Goal: Task Accomplishment & Management: Manage account settings

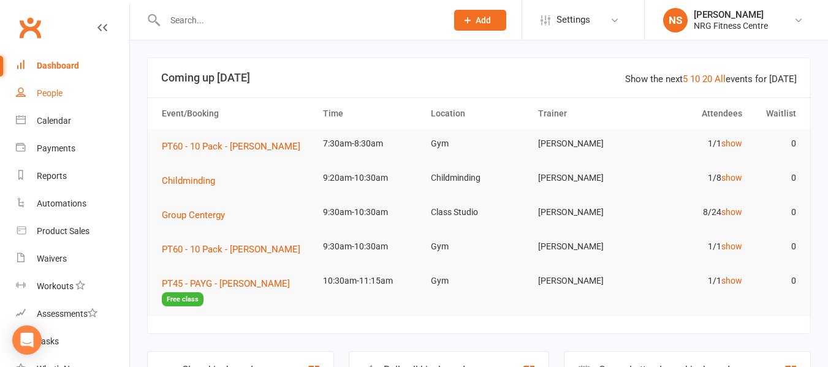
click at [72, 99] on link "People" at bounding box center [72, 94] width 113 height 28
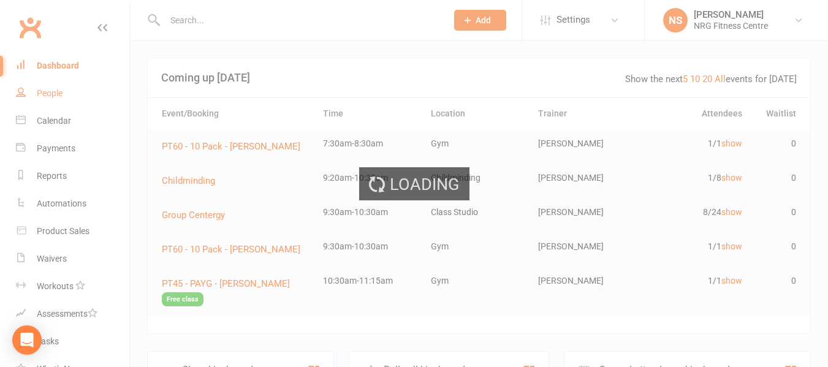
select select "100"
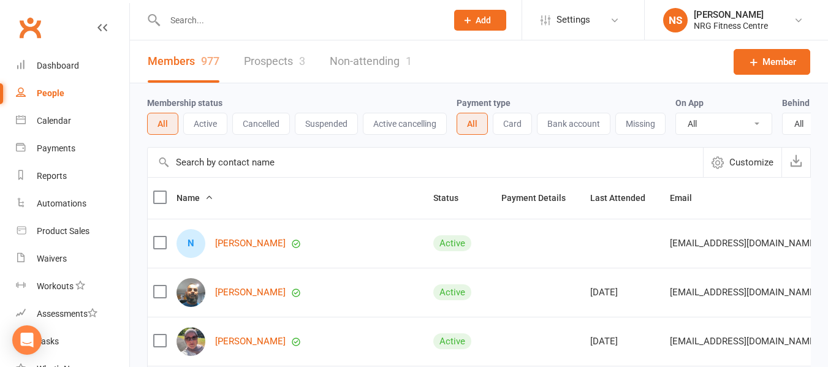
click at [205, 9] on div at bounding box center [292, 20] width 291 height 40
click at [214, 31] on div at bounding box center [292, 20] width 291 height 40
click at [210, 18] on input "text" at bounding box center [299, 20] width 277 height 17
paste input "[PERSON_NAME]"
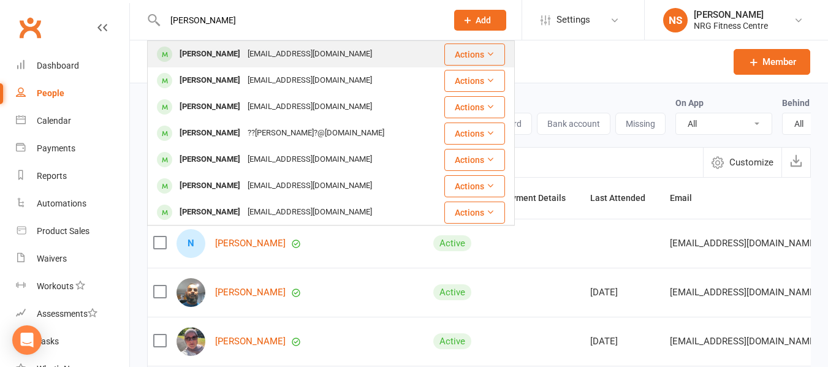
type input "[PERSON_NAME]"
click at [210, 50] on div "[PERSON_NAME]" at bounding box center [210, 54] width 68 height 18
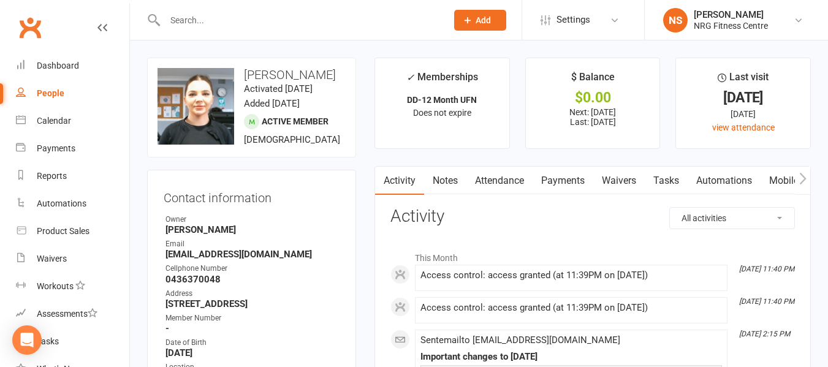
click at [71, 95] on link "People" at bounding box center [72, 94] width 113 height 28
select select "100"
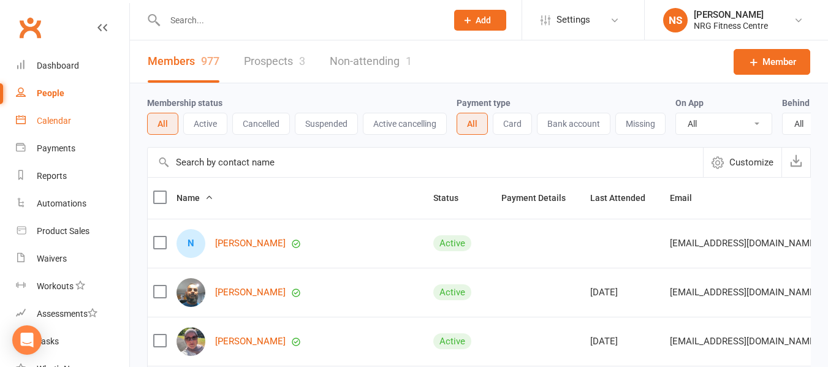
click at [66, 127] on link "Calendar" at bounding box center [72, 121] width 113 height 28
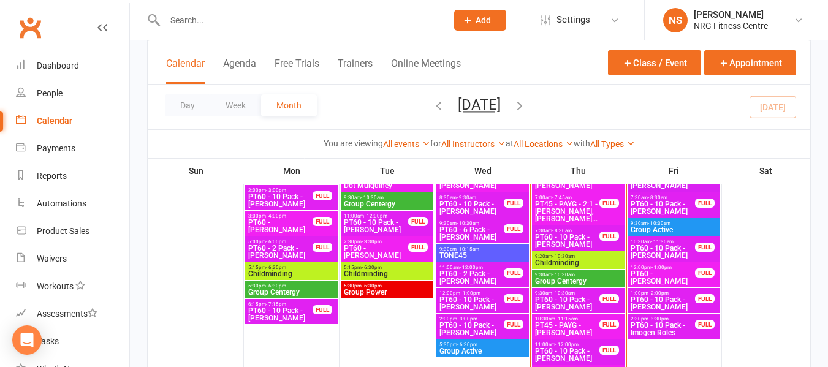
scroll to position [552, 0]
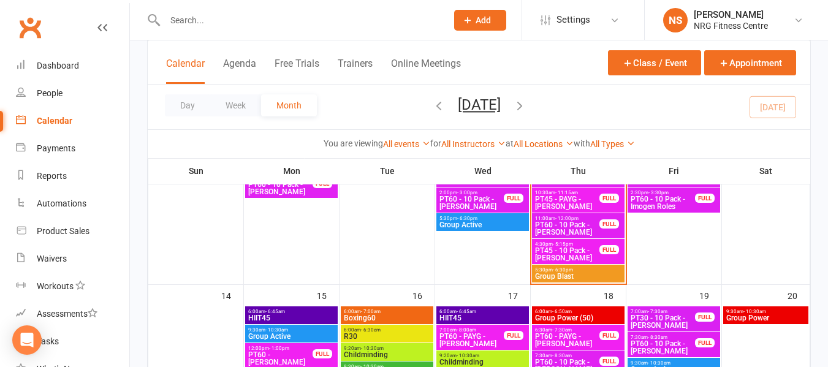
click at [388, 314] on span "Boxing60" at bounding box center [387, 317] width 88 height 7
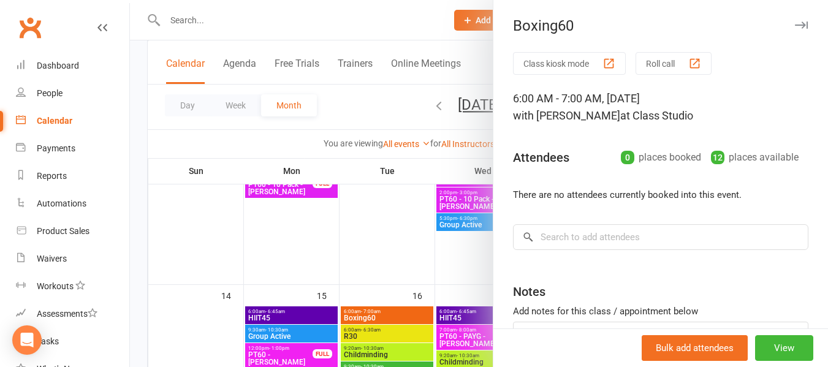
click at [365, 115] on div at bounding box center [479, 183] width 698 height 367
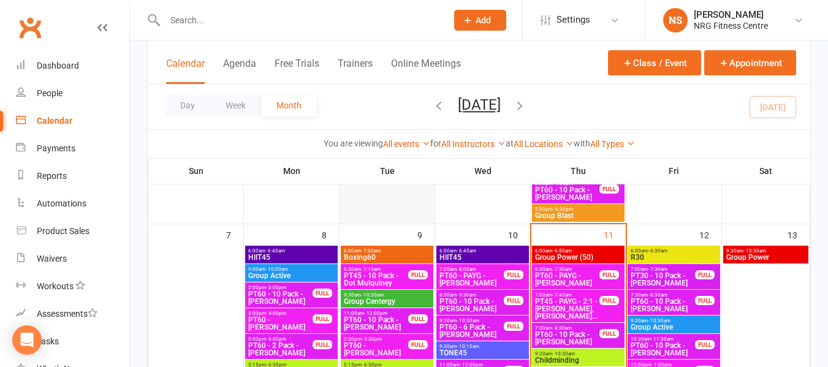
scroll to position [307, 0]
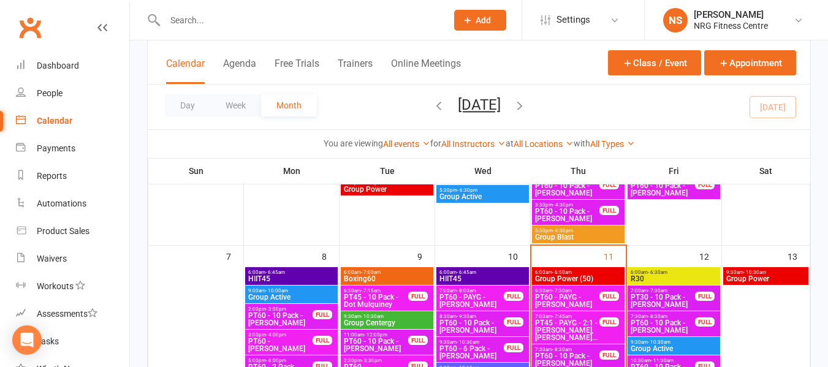
click at [408, 275] on span "Boxing60" at bounding box center [387, 278] width 88 height 7
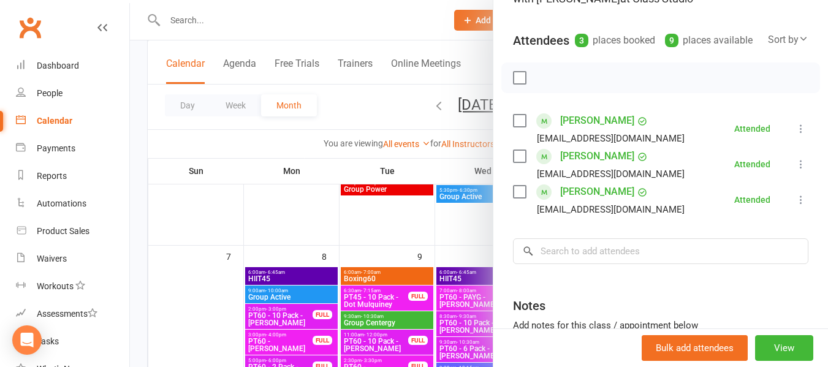
scroll to position [123, 0]
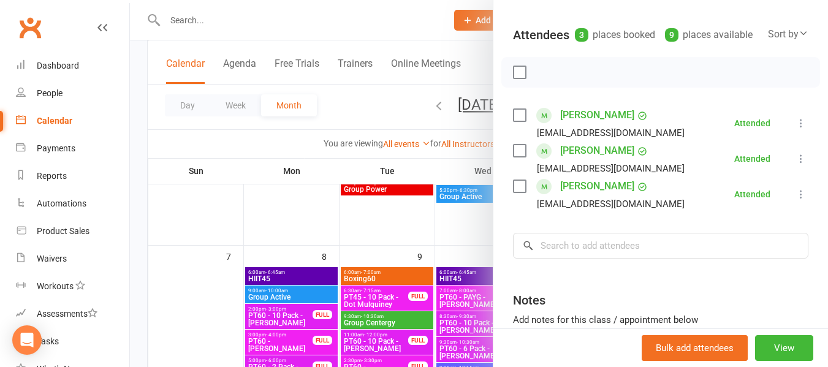
click at [368, 101] on div at bounding box center [479, 183] width 698 height 367
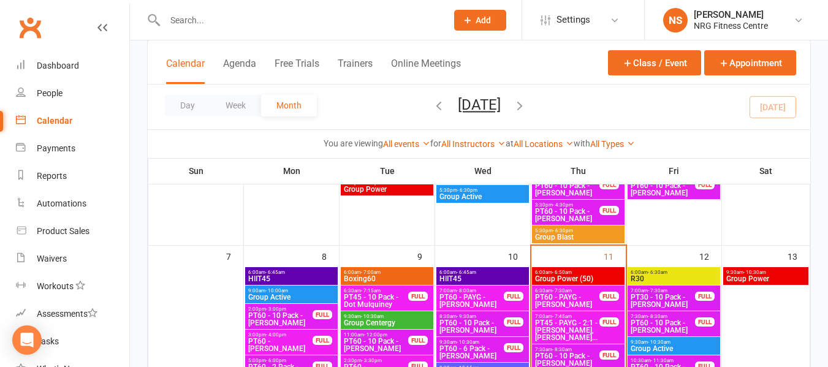
scroll to position [368, 0]
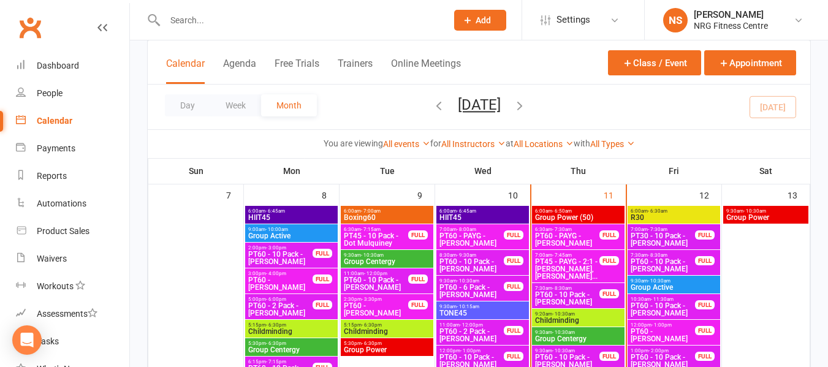
click at [595, 313] on span "9:20am - 10:30am" at bounding box center [579, 314] width 88 height 6
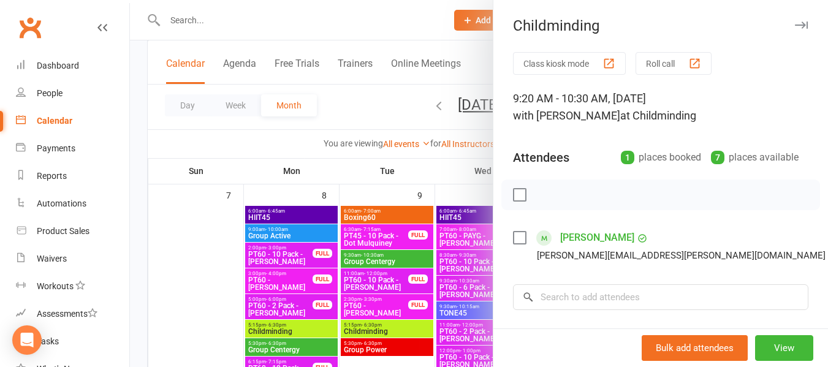
click at [378, 96] on div at bounding box center [479, 183] width 698 height 367
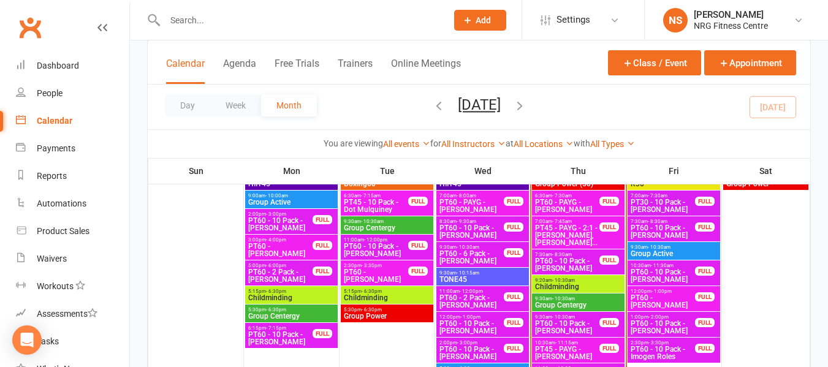
scroll to position [429, 0]
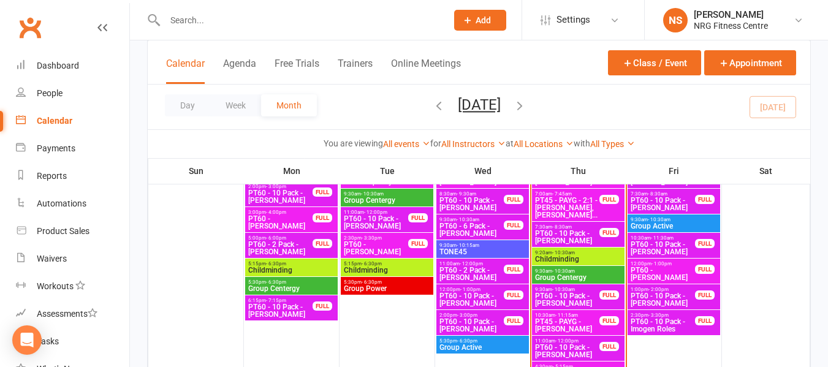
click at [561, 270] on span "- 10:30am" at bounding box center [563, 272] width 23 height 6
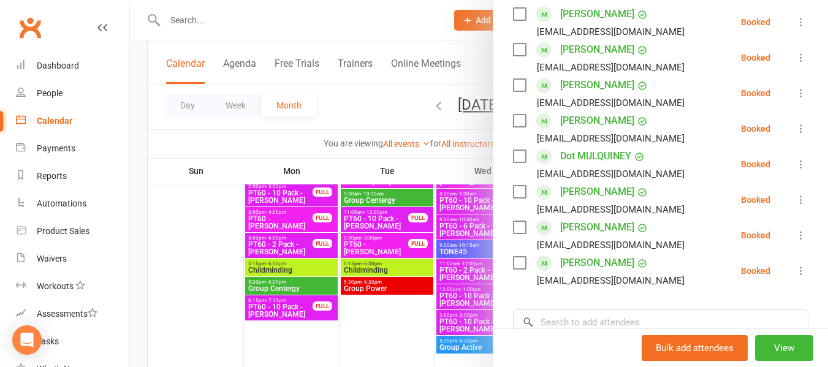
scroll to position [245, 0]
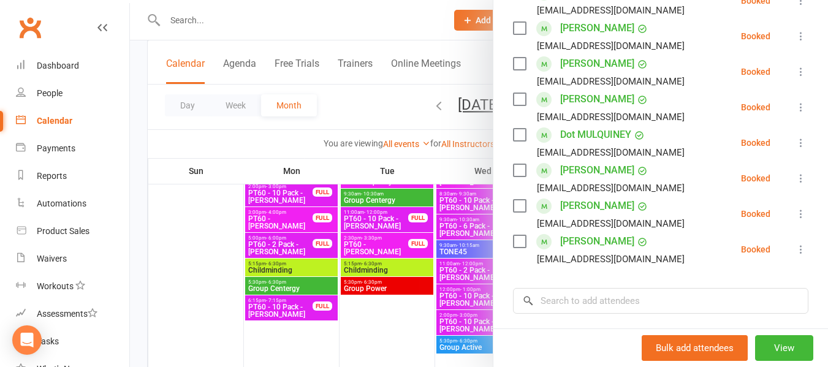
click at [327, 102] on div at bounding box center [479, 183] width 698 height 367
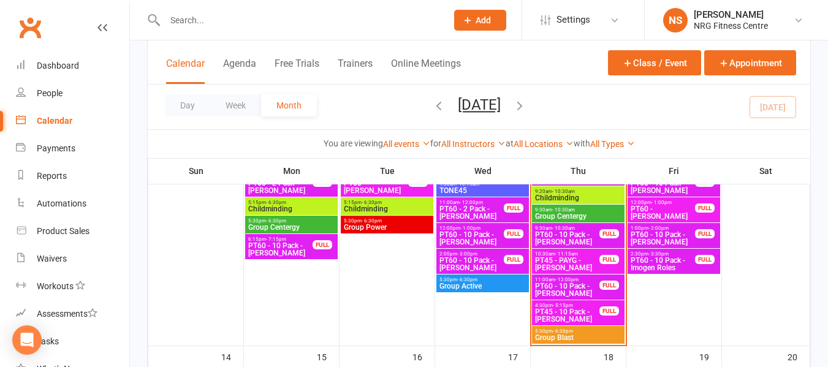
scroll to position [429, 0]
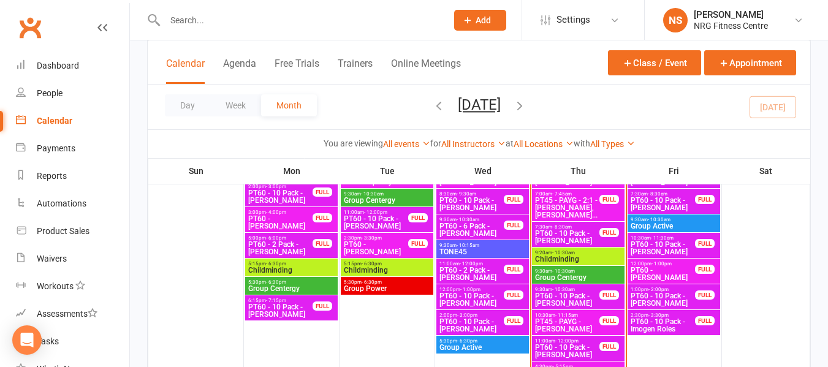
click at [582, 228] on span "7:30am - 8:30am" at bounding box center [568, 227] width 66 height 6
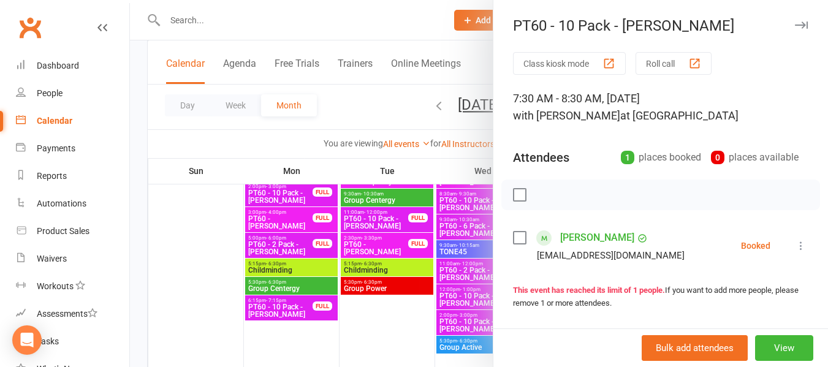
click at [363, 105] on div at bounding box center [479, 183] width 698 height 367
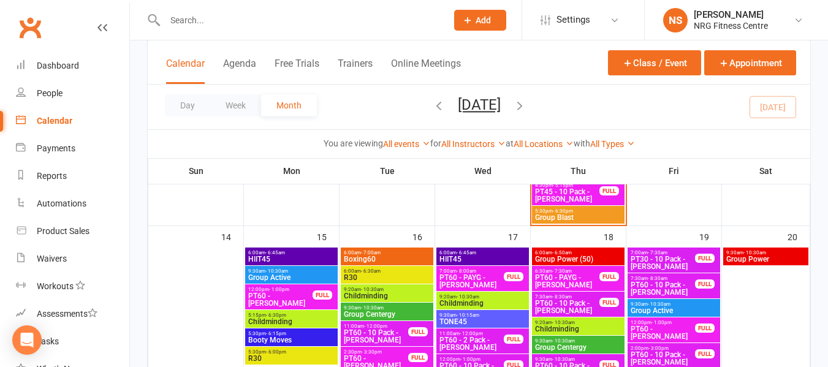
scroll to position [613, 0]
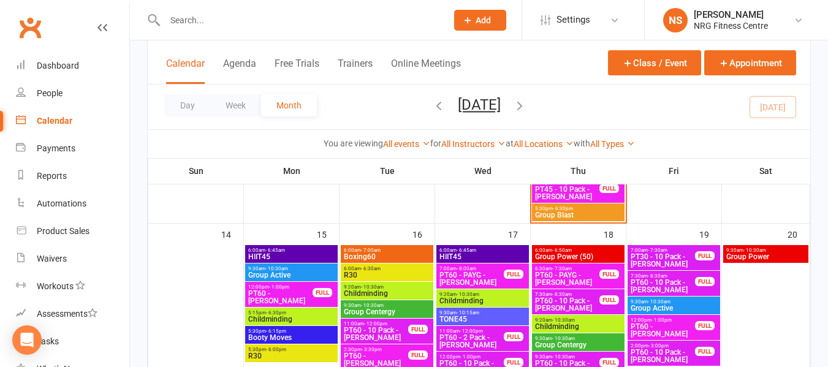
click at [361, 248] on span "- 7:00am" at bounding box center [371, 251] width 20 height 6
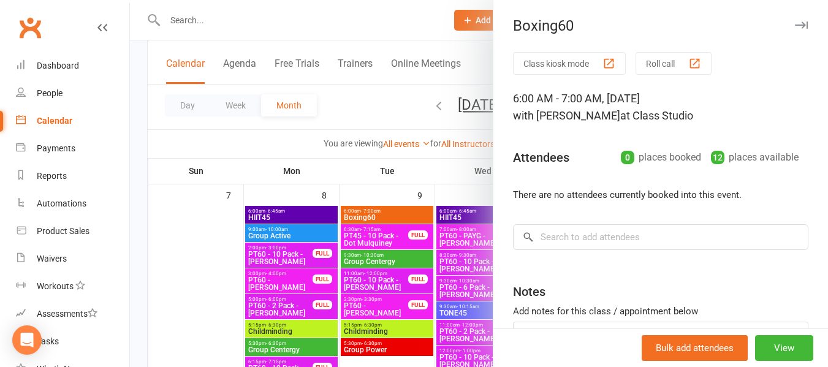
scroll to position [307, 0]
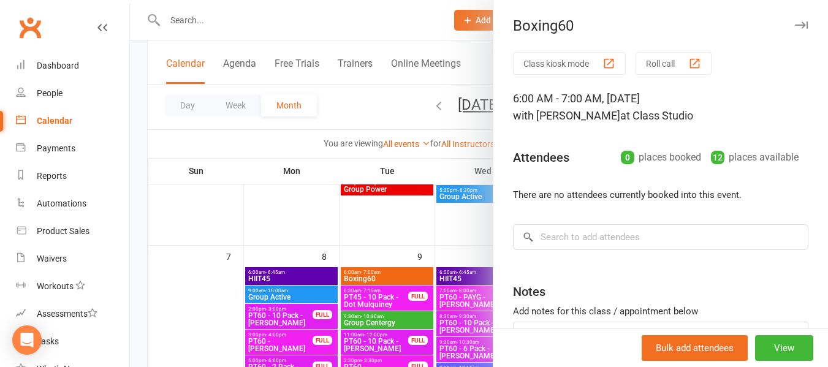
click at [387, 272] on div at bounding box center [479, 183] width 698 height 367
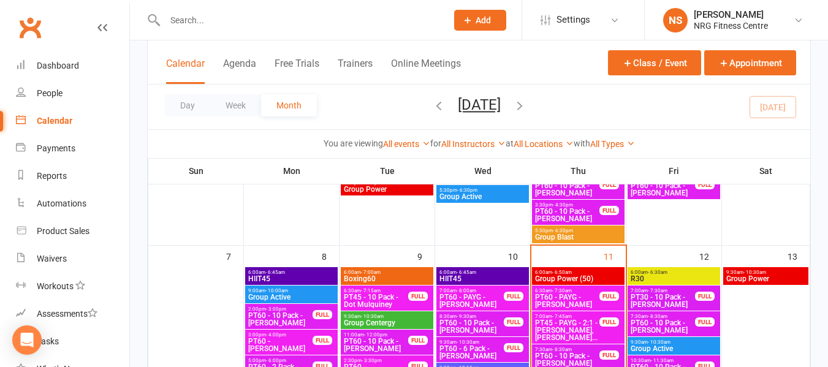
click at [387, 272] on span "6:00am - 7:00am" at bounding box center [387, 273] width 88 height 6
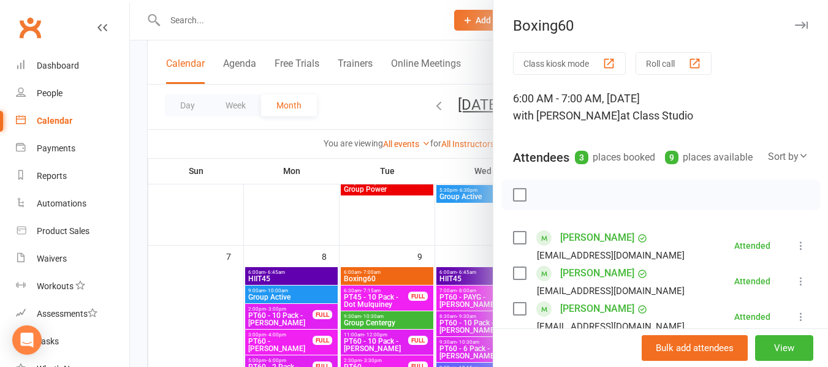
click at [394, 103] on div at bounding box center [479, 183] width 698 height 367
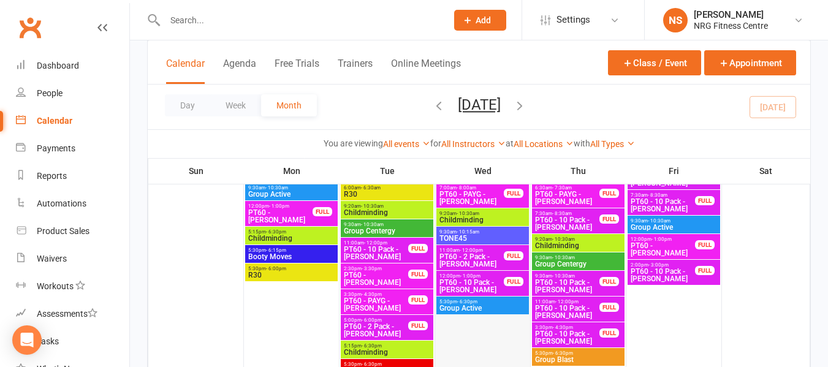
scroll to position [674, 0]
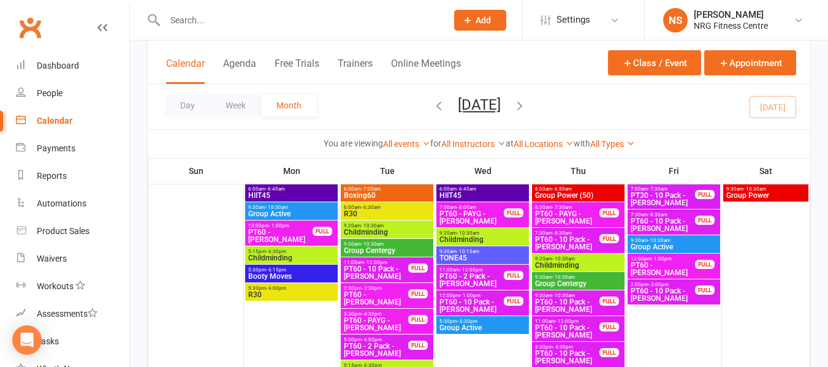
click at [188, 29] on div at bounding box center [292, 20] width 291 height 40
click at [186, 26] on input "text" at bounding box center [299, 20] width 277 height 17
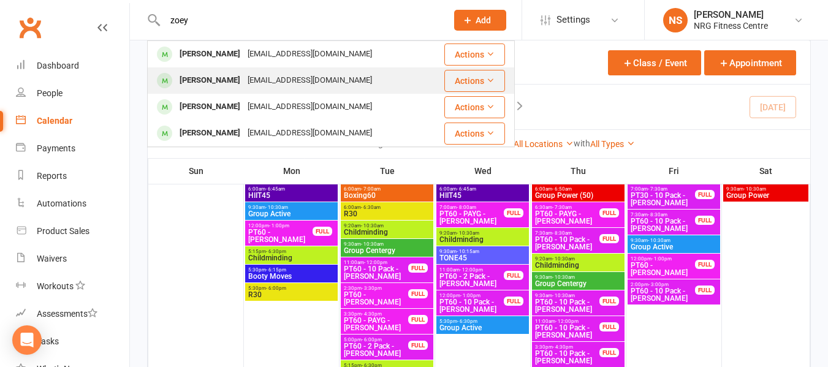
type input "zoey"
click at [208, 75] on div "[PERSON_NAME]" at bounding box center [210, 81] width 68 height 18
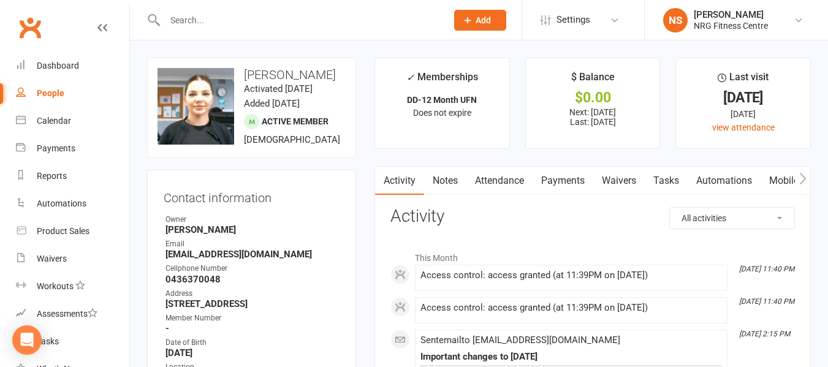
click at [84, 87] on link "People" at bounding box center [72, 94] width 113 height 28
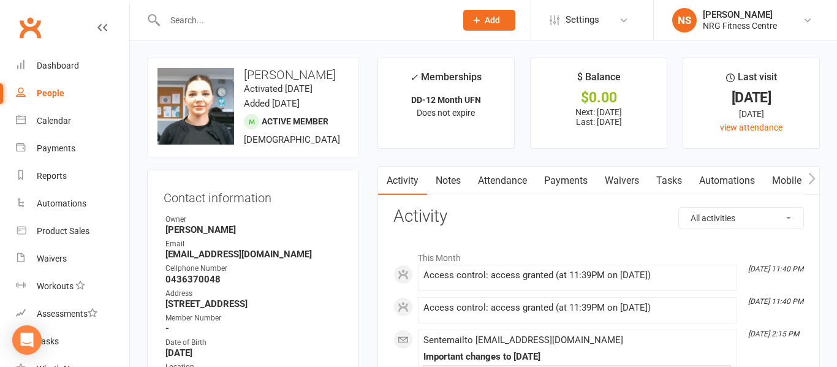
select select "100"
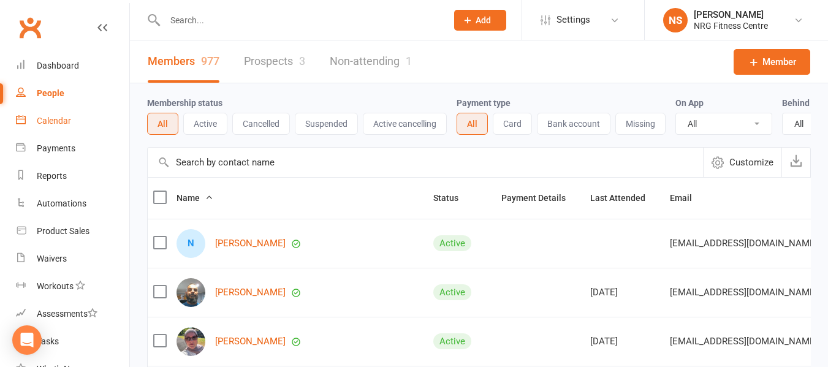
click at [82, 128] on link "Calendar" at bounding box center [72, 121] width 113 height 28
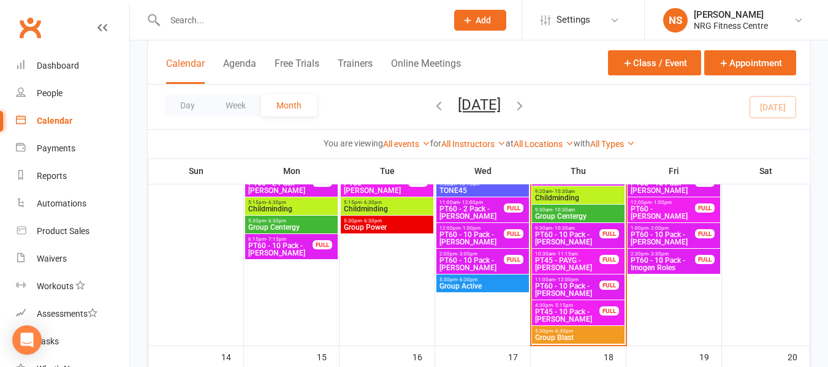
scroll to position [429, 0]
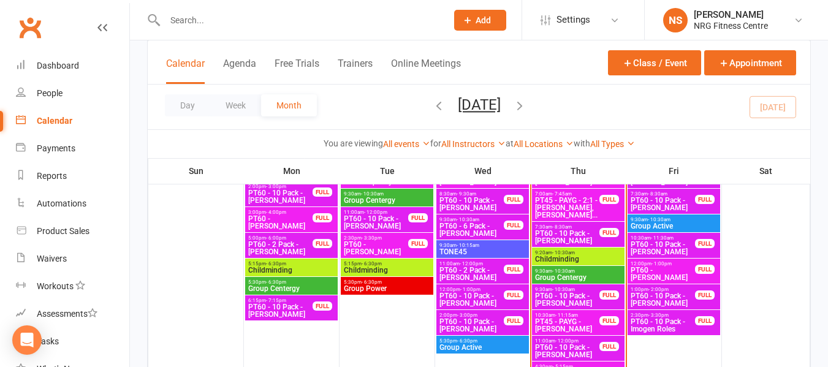
click at [580, 259] on span "Childminding" at bounding box center [579, 259] width 88 height 7
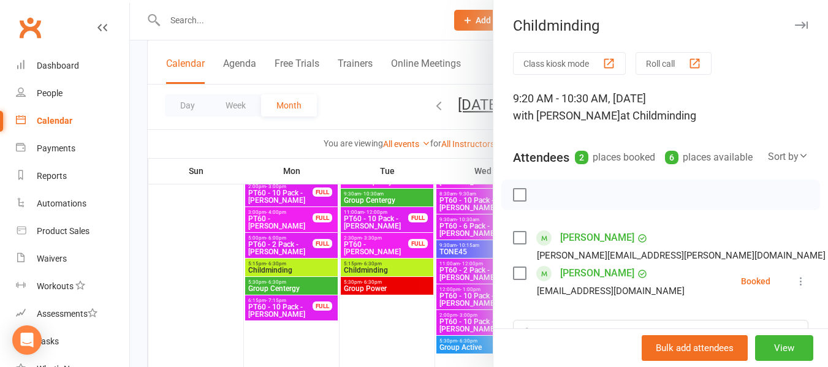
scroll to position [184, 0]
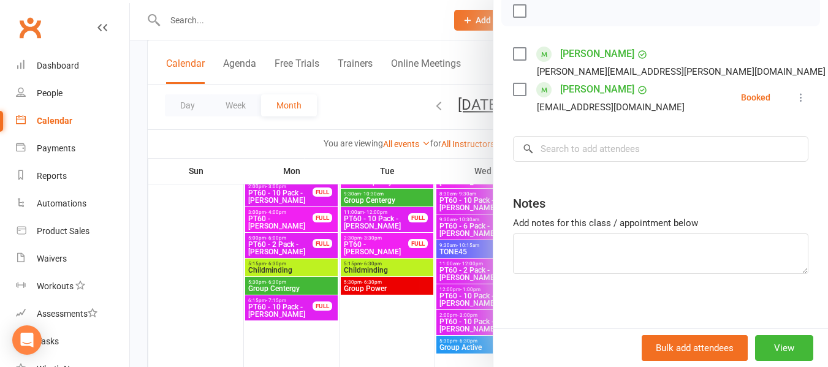
click at [298, 145] on div at bounding box center [479, 183] width 698 height 367
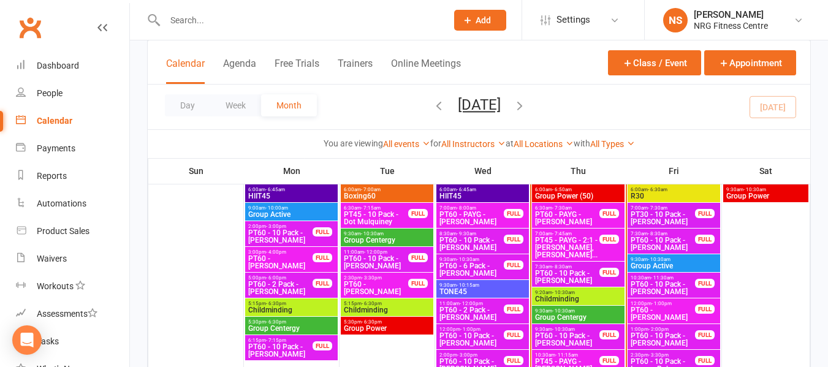
scroll to position [368, 0]
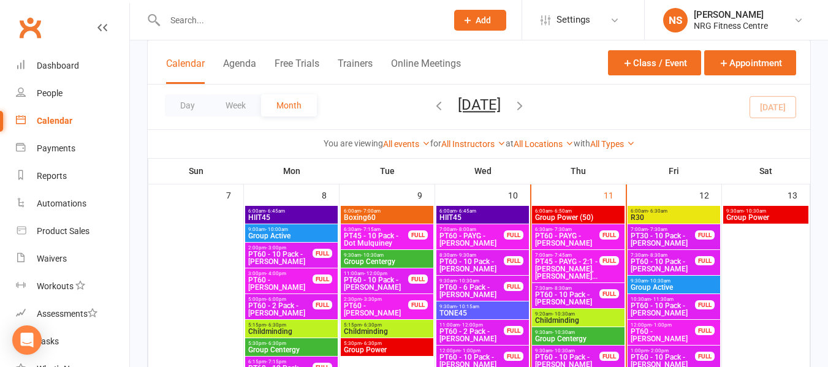
click at [581, 330] on span "9:30am - 10:30am" at bounding box center [579, 333] width 88 height 6
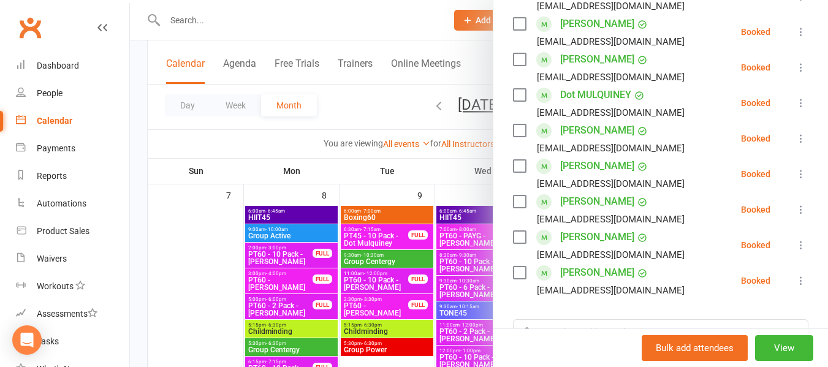
scroll to position [307, 0]
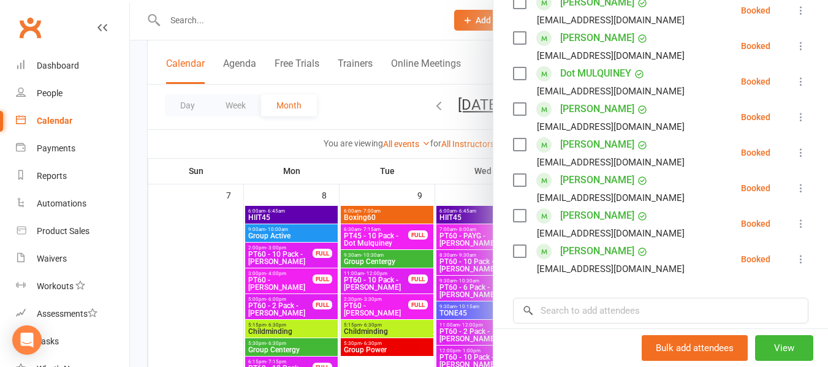
click at [590, 119] on link "[PERSON_NAME]" at bounding box center [597, 109] width 74 height 20
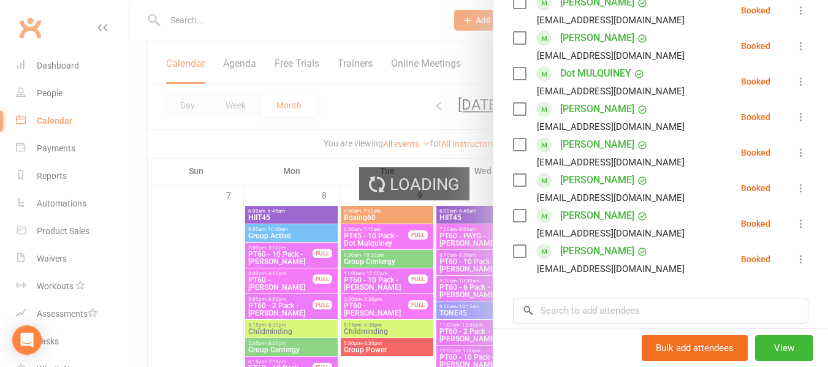
click at [590, 119] on link "[PERSON_NAME]" at bounding box center [597, 109] width 74 height 20
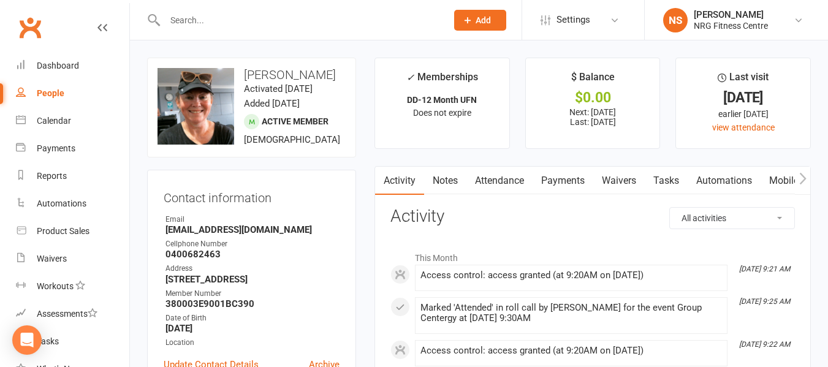
click at [61, 91] on div "People" at bounding box center [51, 93] width 28 height 10
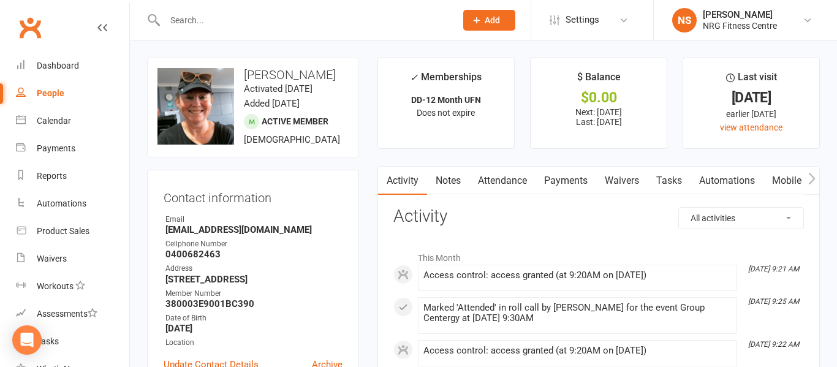
select select "100"
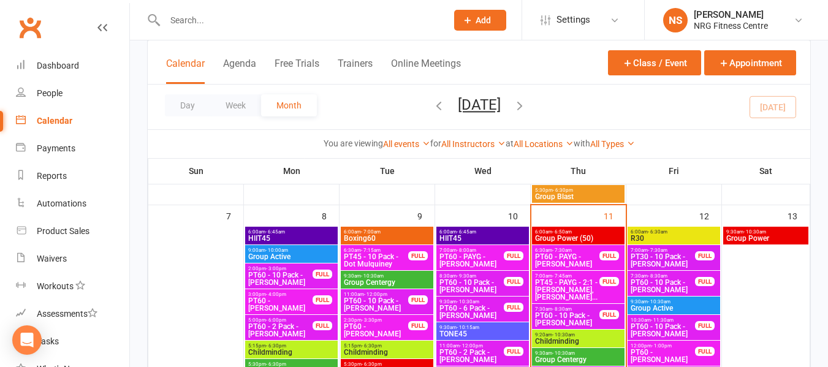
scroll to position [370, 0]
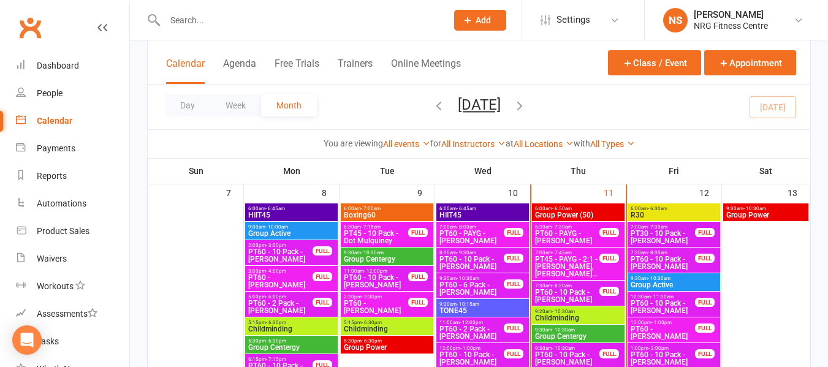
click at [579, 311] on span "9:20am - 10:30am" at bounding box center [579, 312] width 88 height 6
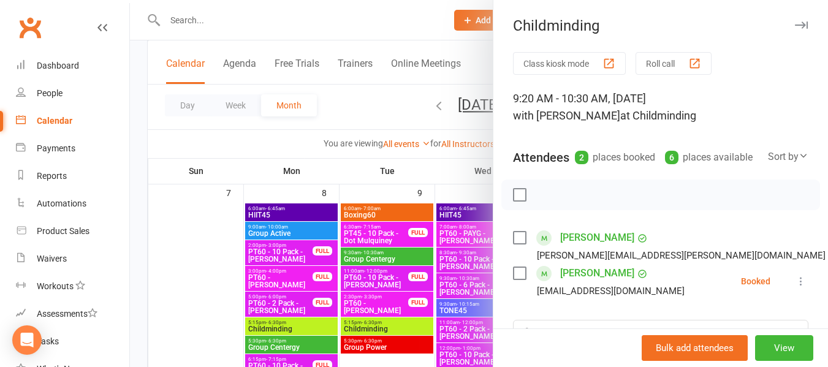
click at [275, 145] on div at bounding box center [479, 183] width 698 height 367
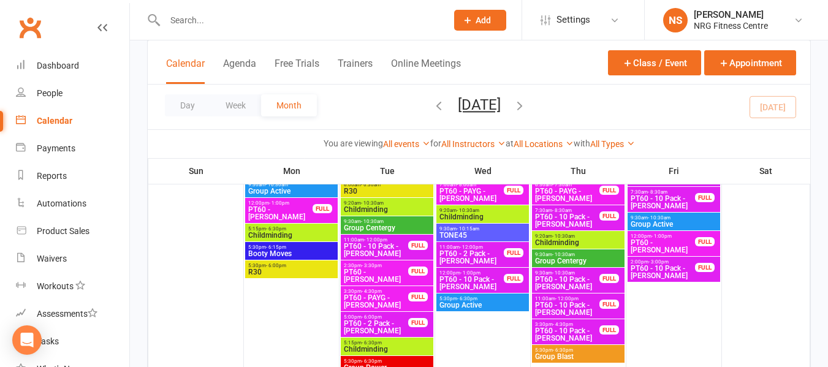
scroll to position [677, 0]
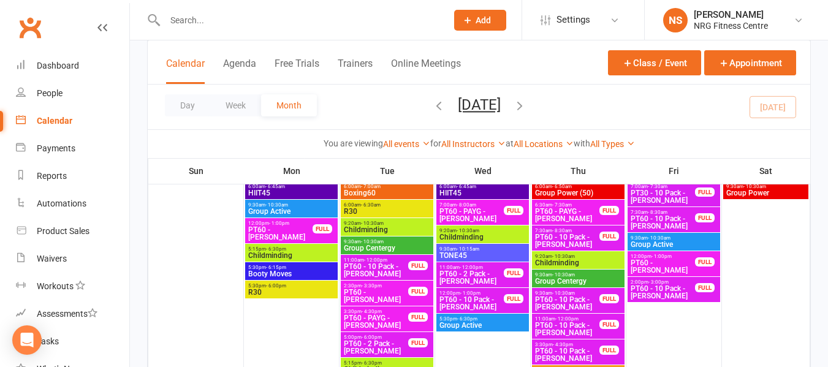
click at [384, 194] on span "Boxing60" at bounding box center [387, 192] width 88 height 7
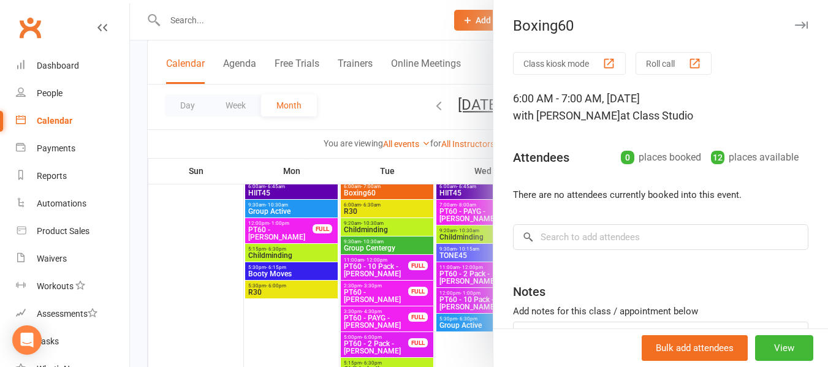
click at [351, 106] on div at bounding box center [479, 183] width 698 height 367
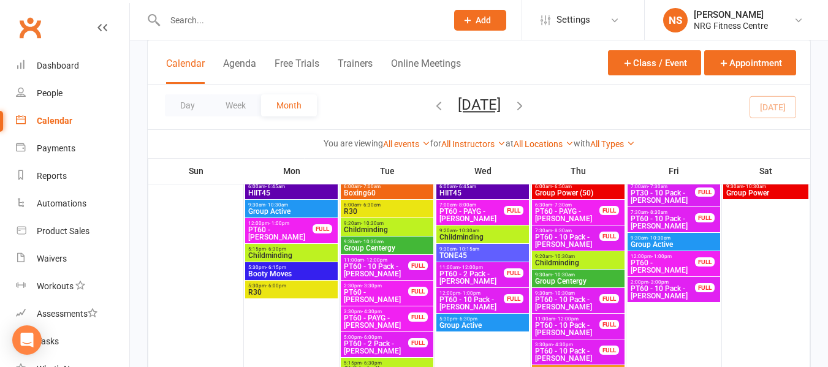
click at [579, 97] on div "Day Week Month September 2025 September 2025 Sun Mon Tue Wed Thu Fri Sat 31 01 …" at bounding box center [479, 107] width 663 height 45
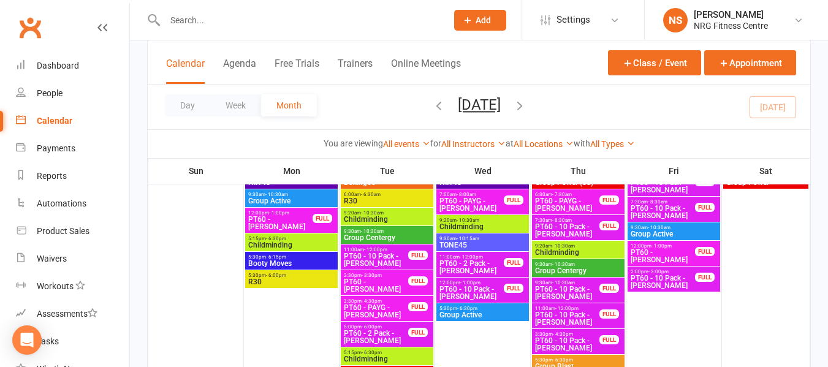
scroll to position [717, 0]
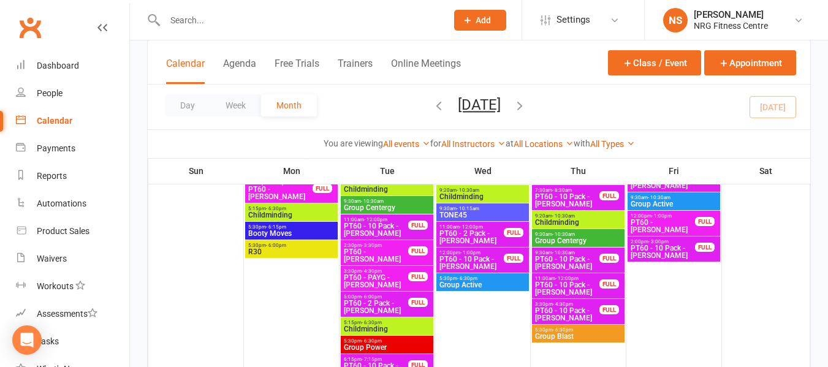
click at [561, 264] on span "PT60 - 10 Pack - [PERSON_NAME]" at bounding box center [568, 263] width 66 height 15
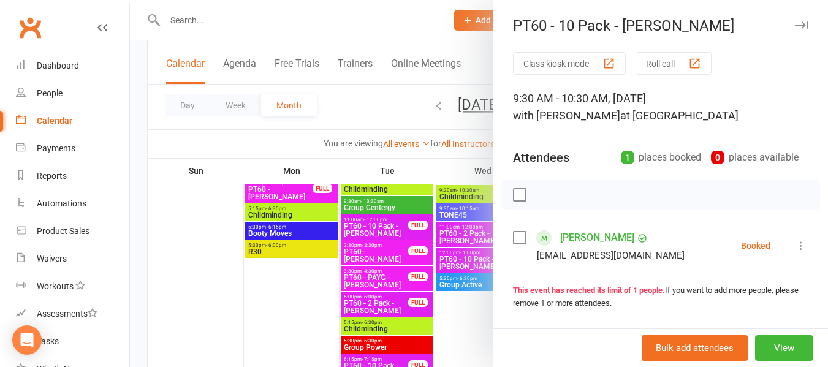
click at [362, 103] on div at bounding box center [479, 183] width 698 height 367
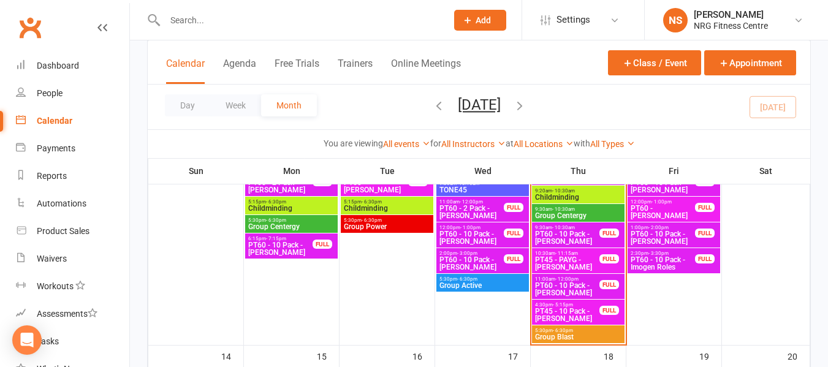
scroll to position [472, 0]
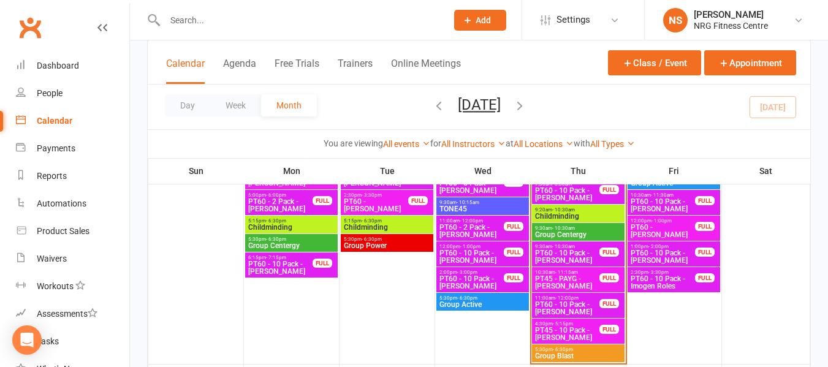
click at [570, 256] on span "PT60 - 10 Pack - [PERSON_NAME]" at bounding box center [568, 257] width 66 height 15
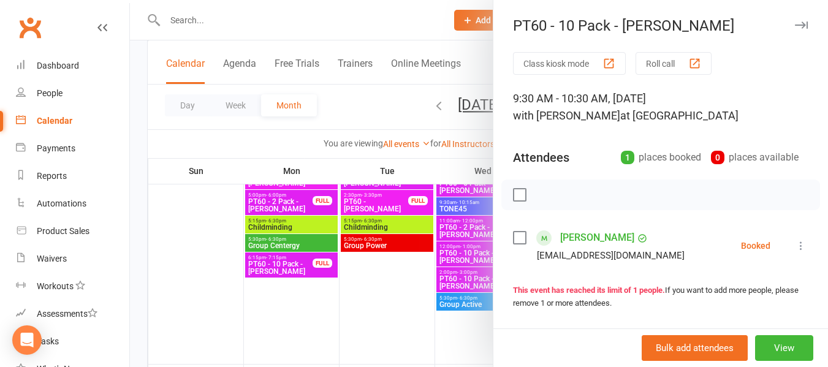
click at [365, 103] on div at bounding box center [479, 183] width 698 height 367
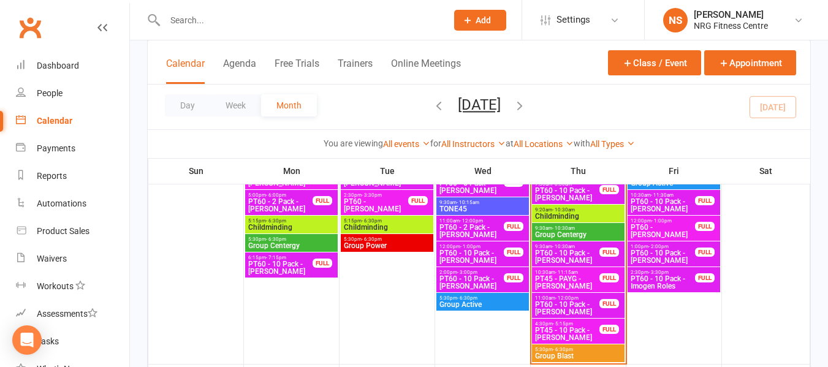
click at [578, 233] on span "Group Centergy" at bounding box center [579, 234] width 88 height 7
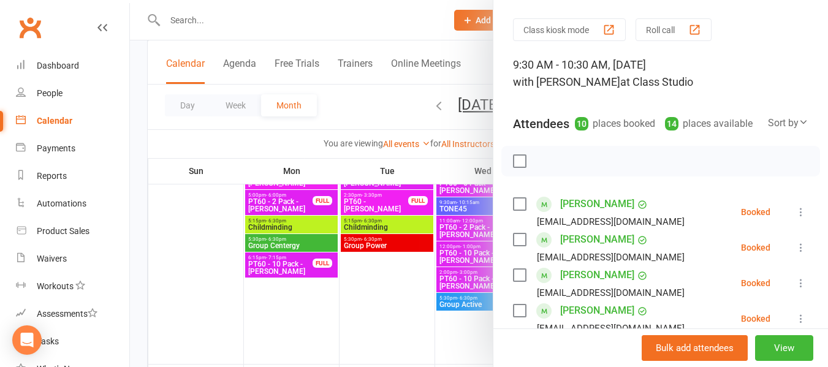
scroll to position [61, 0]
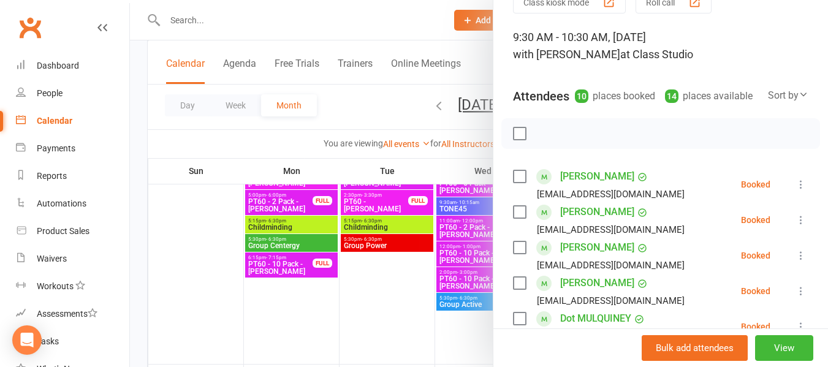
click at [517, 183] on label at bounding box center [519, 176] width 12 height 12
click at [517, 218] on label at bounding box center [519, 212] width 12 height 12
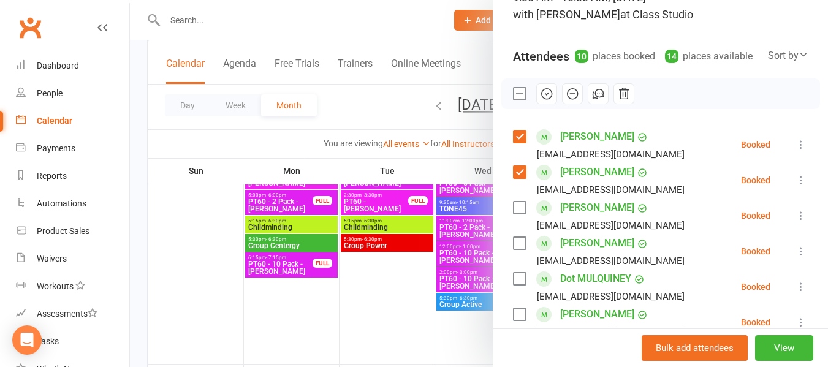
scroll to position [123, 0]
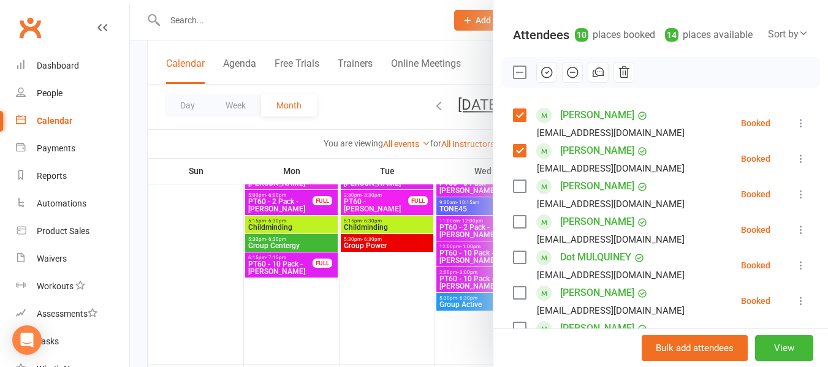
click at [517, 192] on label at bounding box center [519, 186] width 12 height 12
click at [521, 228] on label at bounding box center [519, 222] width 12 height 12
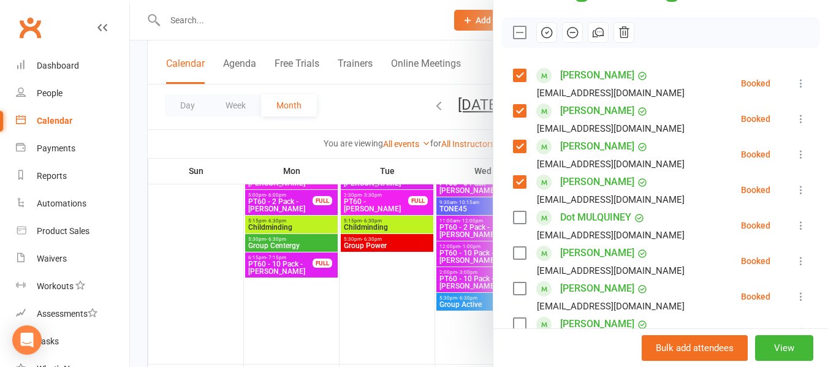
scroll to position [184, 0]
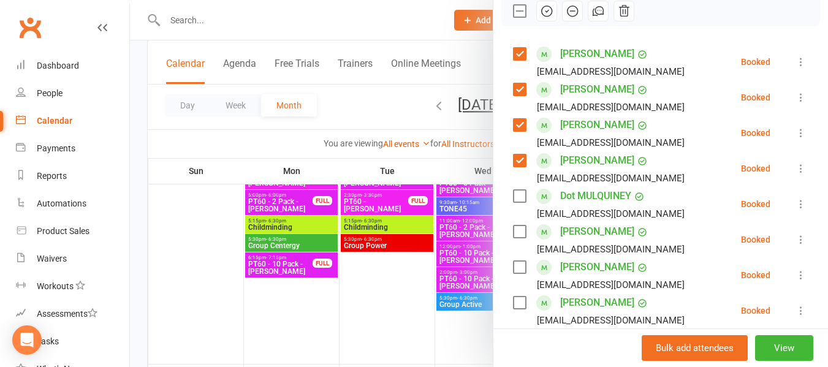
click at [514, 202] on label at bounding box center [519, 196] width 12 height 12
click at [521, 238] on label at bounding box center [519, 232] width 12 height 12
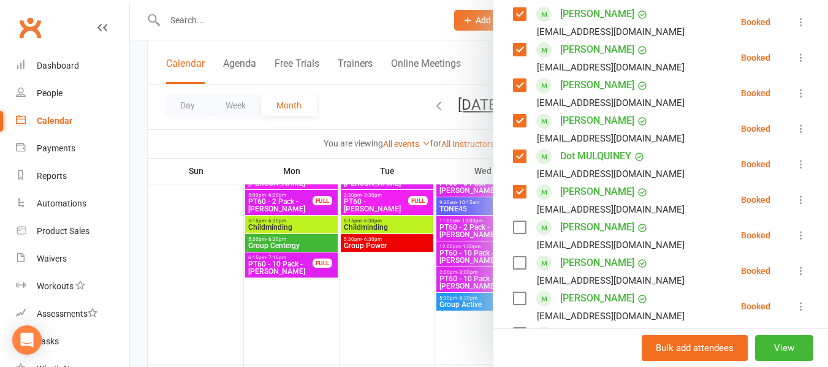
scroll to position [245, 0]
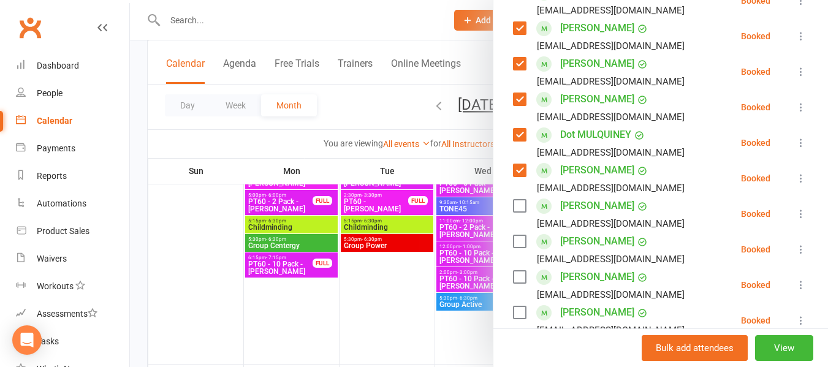
click at [519, 212] on label at bounding box center [519, 206] width 12 height 12
click at [514, 248] on label at bounding box center [519, 241] width 12 height 12
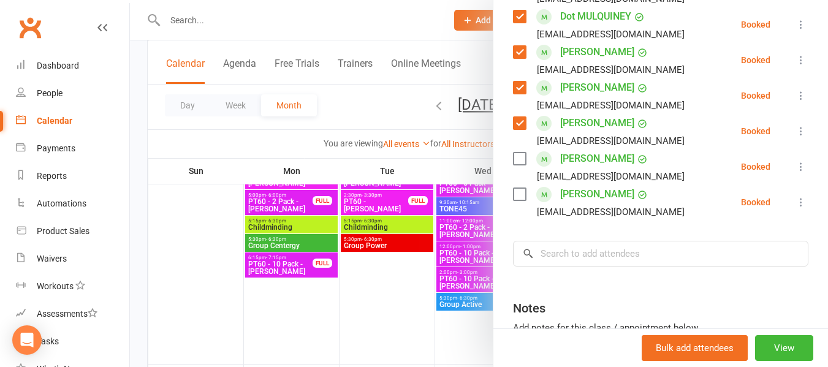
scroll to position [368, 0]
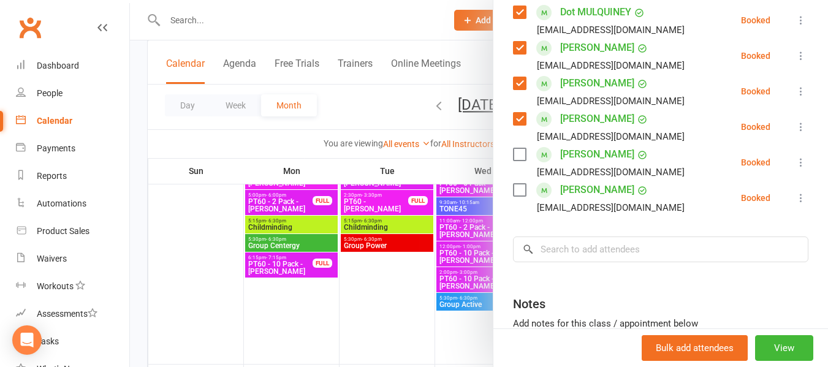
click at [517, 161] on label at bounding box center [519, 154] width 12 height 12
click at [517, 196] on label at bounding box center [519, 190] width 12 height 12
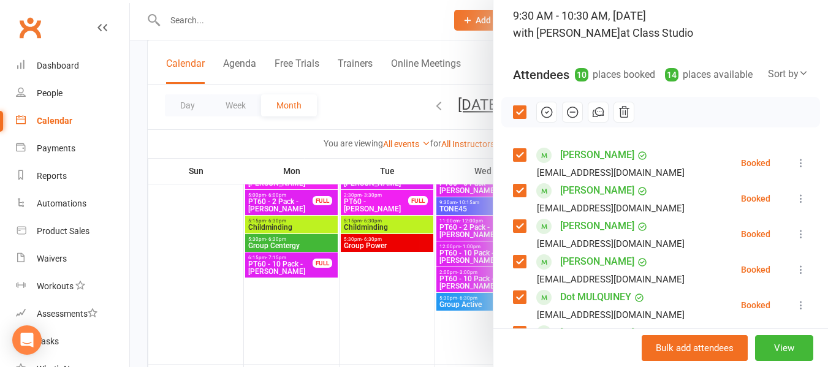
scroll to position [61, 0]
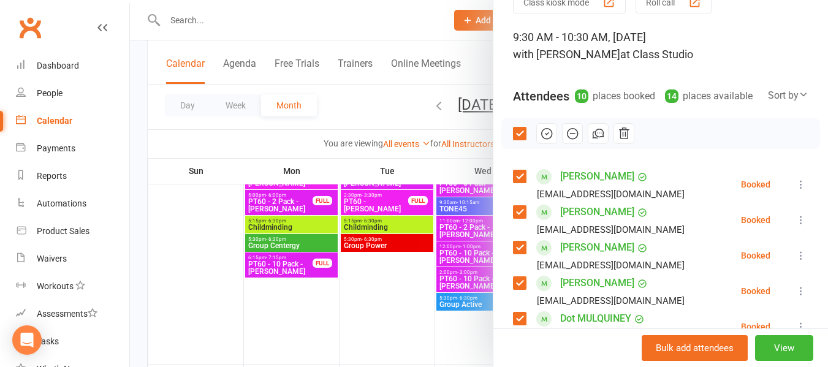
click at [539, 144] on button "button" at bounding box center [546, 133] width 21 height 21
click at [379, 124] on div at bounding box center [479, 183] width 698 height 367
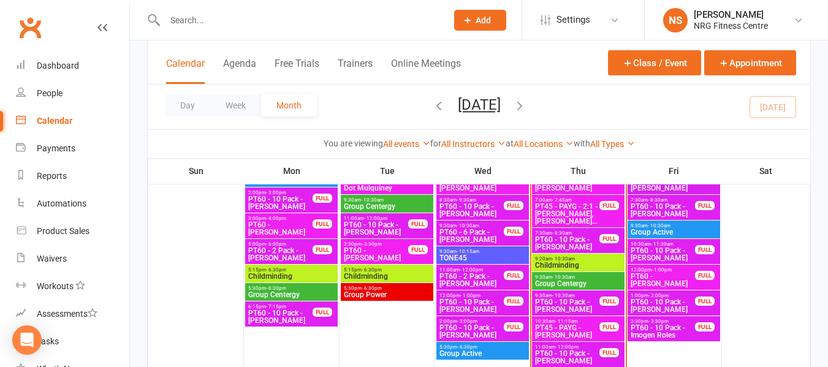
scroll to position [546, 0]
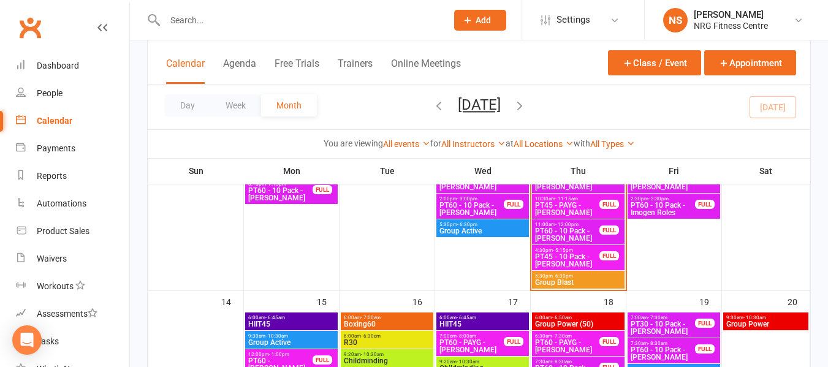
click at [386, 315] on span "6:00am - 7:00am" at bounding box center [387, 318] width 88 height 6
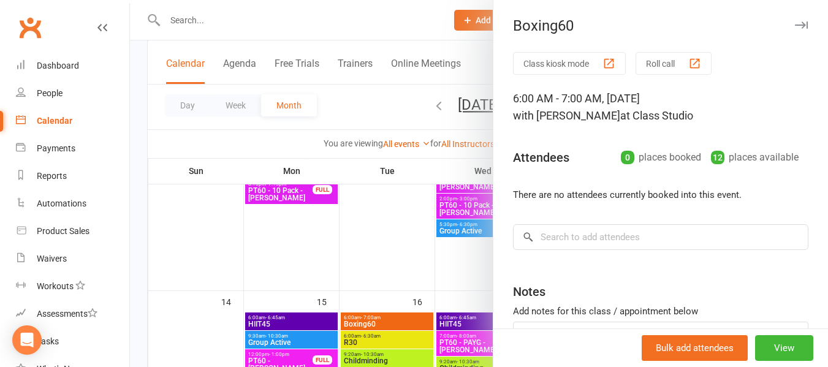
click at [384, 111] on div at bounding box center [479, 183] width 698 height 367
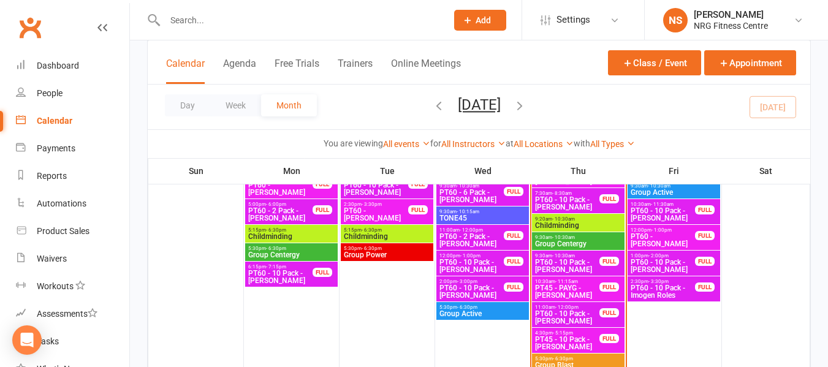
scroll to position [484, 0]
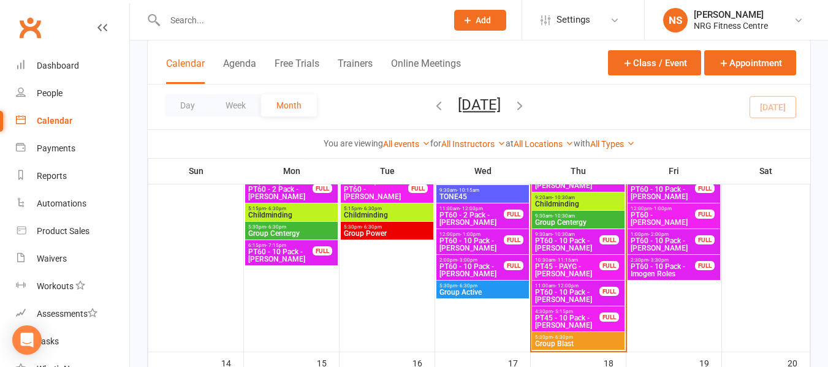
click at [288, 15] on input "text" at bounding box center [299, 20] width 277 height 17
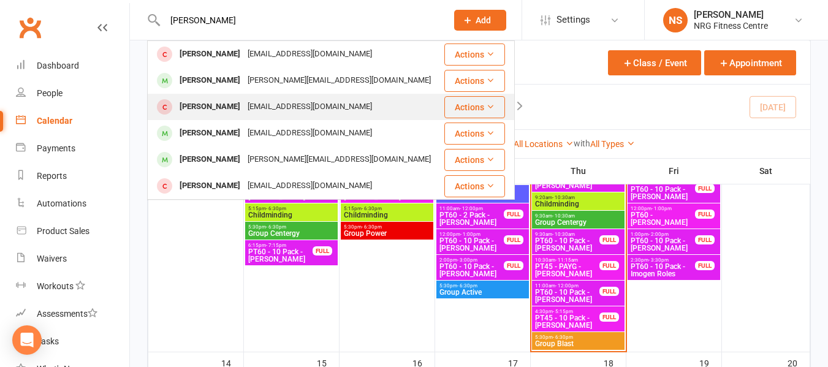
type input "simon"
click at [272, 111] on div "stristanh@gmail.com" at bounding box center [310, 107] width 132 height 18
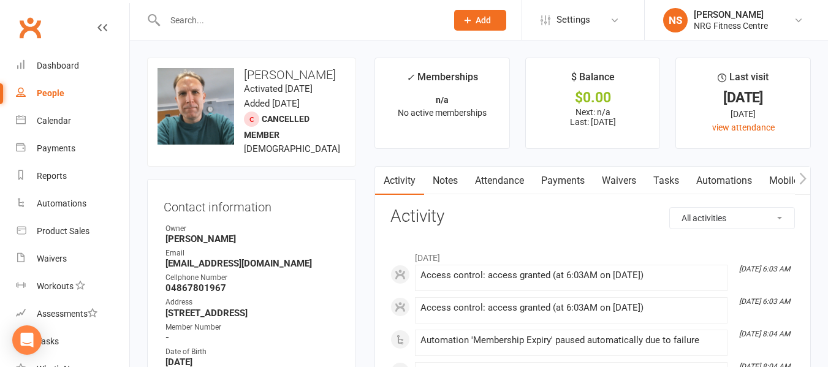
click at [808, 185] on button "button" at bounding box center [802, 181] width 15 height 28
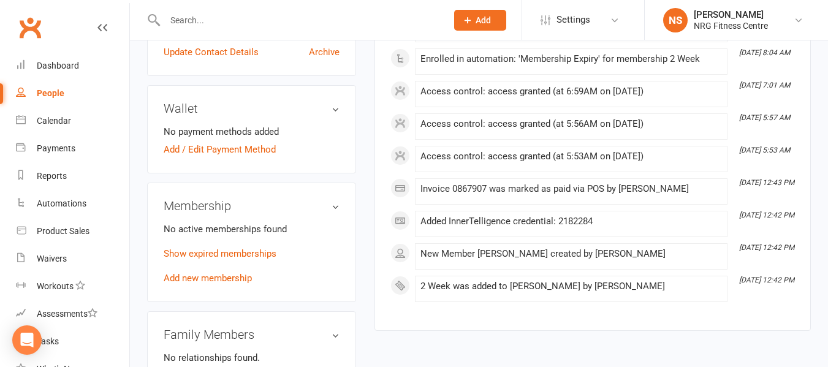
scroll to position [368, 0]
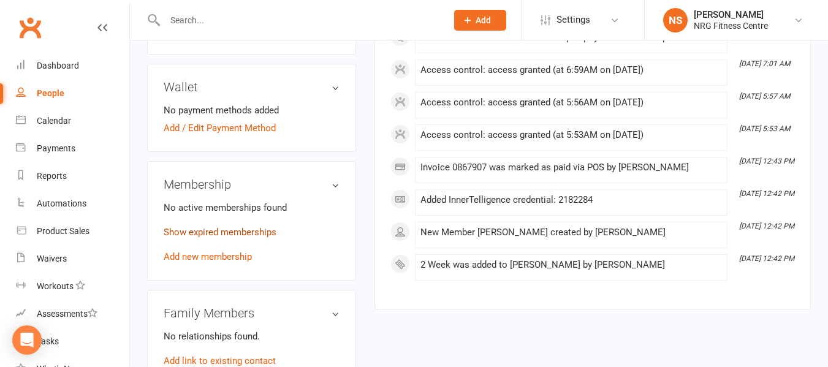
click at [234, 238] on link "Show expired memberships" at bounding box center [220, 232] width 113 height 11
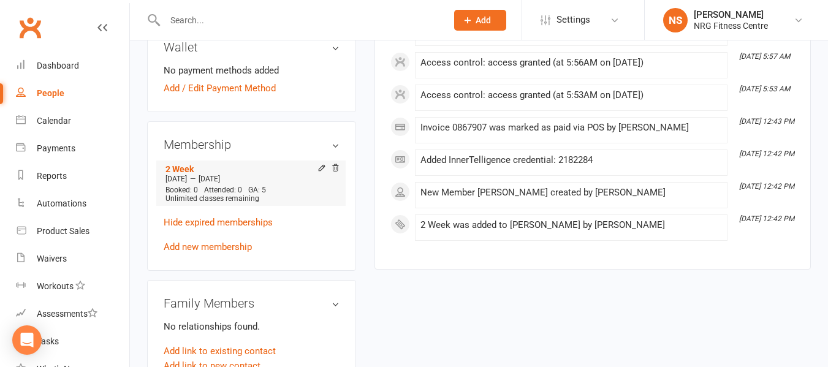
scroll to position [429, 0]
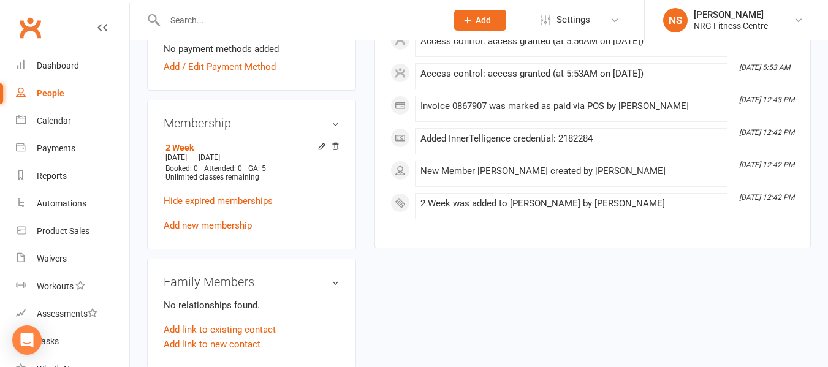
click at [449, 286] on div "upload photo change photo Simon Hooper Activated 4 August, 2025 Added 4 August,…" at bounding box center [479, 287] width 682 height 1319
click at [216, 231] on link "Add new membership" at bounding box center [208, 225] width 88 height 11
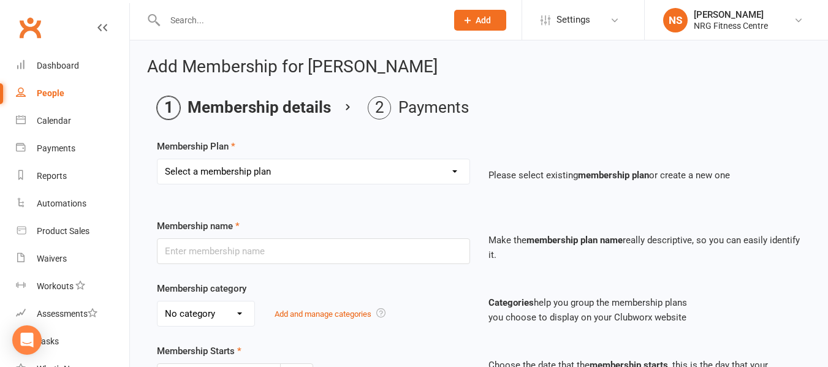
click at [289, 180] on select "Select a membership plan 1 Week Trial DD-12 Month UFN DD-12 Month UFN - JUNIOR …" at bounding box center [314, 171] width 312 height 25
select select "18"
click at [158, 159] on select "Select a membership plan 1 Week Trial DD-12 Month UFN DD-12 Month UFN - JUNIOR …" at bounding box center [314, 171] width 312 height 25
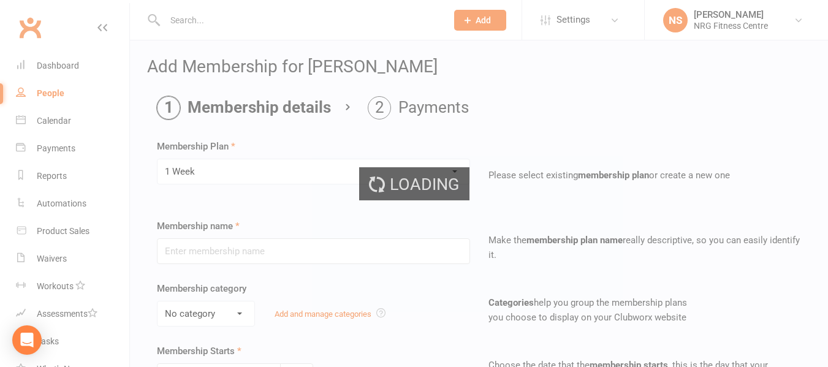
type input "1 Week"
select select "0"
type input "1"
select select "1"
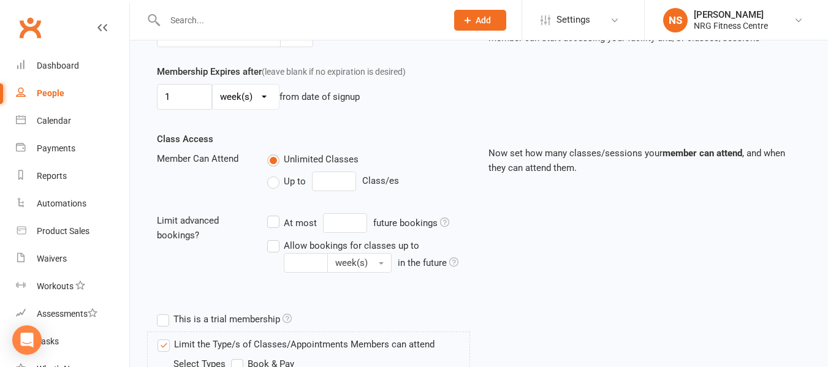
scroll to position [593, 0]
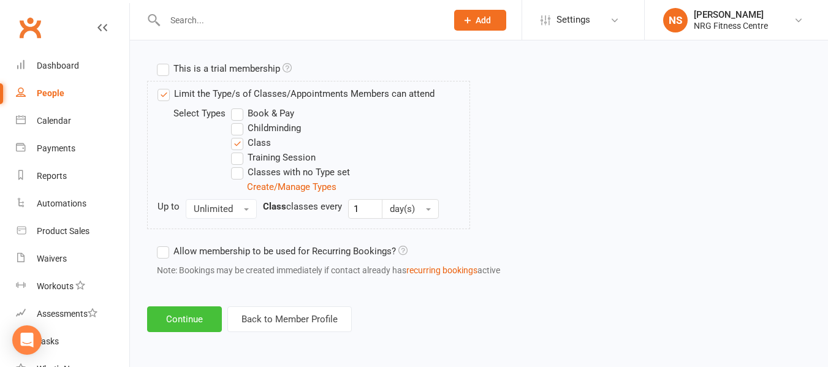
click at [197, 315] on button "Continue" at bounding box center [184, 320] width 75 height 26
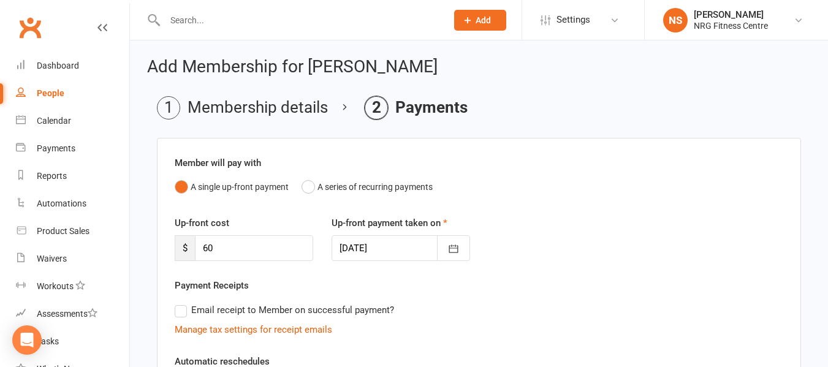
scroll to position [300, 0]
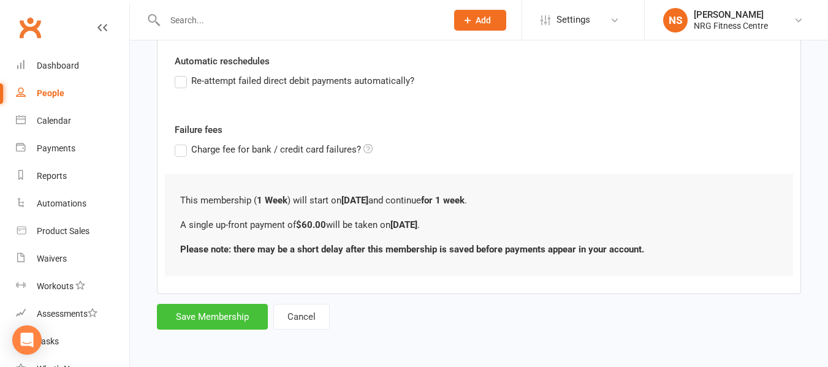
click at [203, 324] on button "Save Membership" at bounding box center [212, 317] width 111 height 26
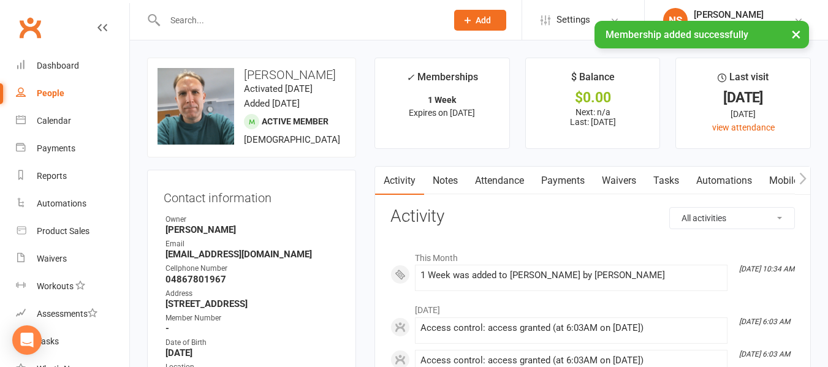
click at [797, 181] on button "button" at bounding box center [802, 181] width 15 height 28
click at [692, 192] on link "Access Control" at bounding box center [691, 181] width 82 height 28
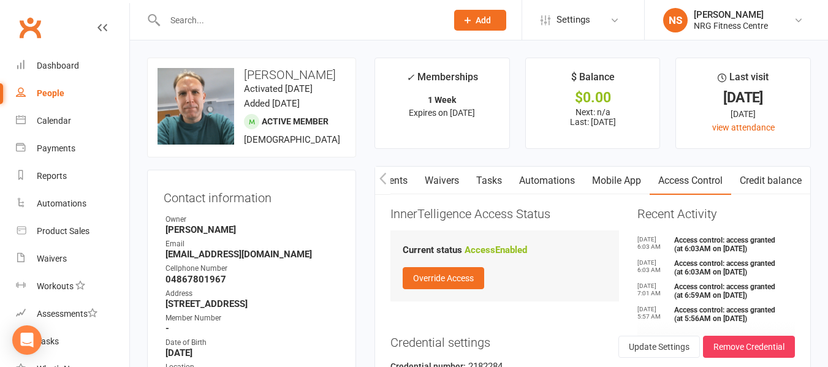
click at [379, 181] on icon "button" at bounding box center [382, 178] width 7 height 13
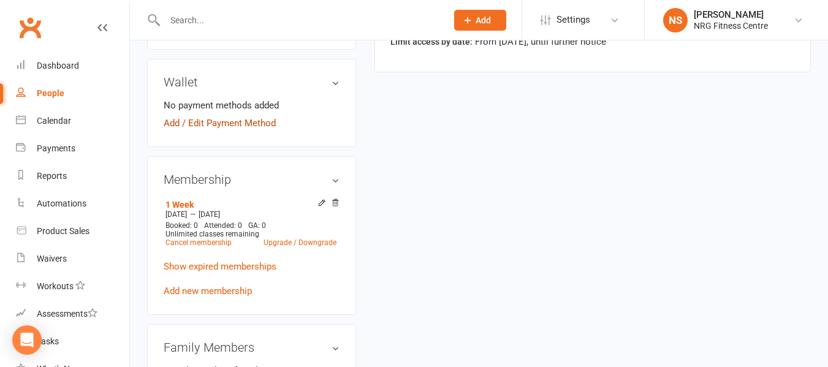
scroll to position [368, 0]
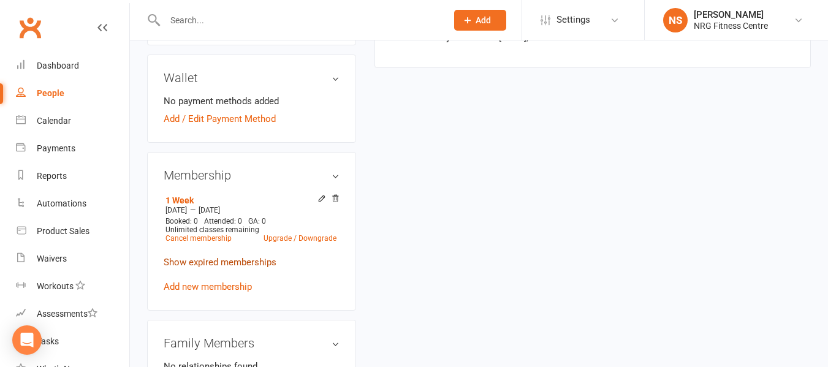
click at [216, 268] on link "Show expired memberships" at bounding box center [220, 262] width 113 height 11
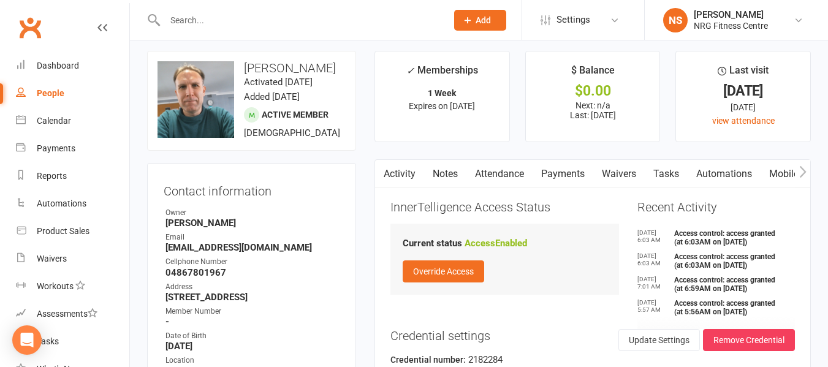
scroll to position [0, 0]
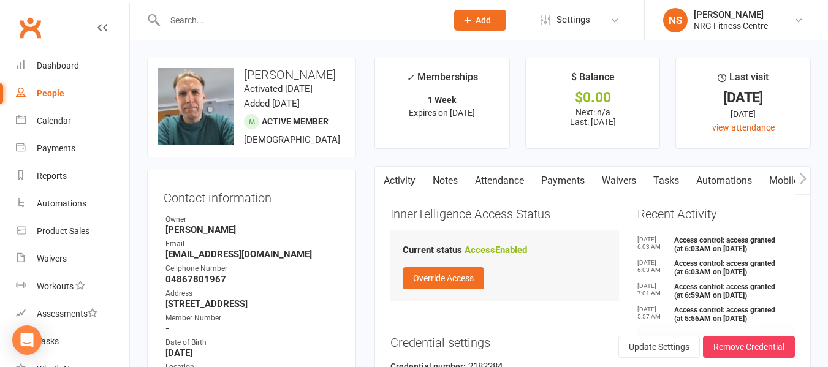
click at [370, 82] on main "✓ Memberships 1 Week Expires on 17th September, 2025 $ Balance $0.00 Next: n/a …" at bounding box center [592, 253] width 455 height 391
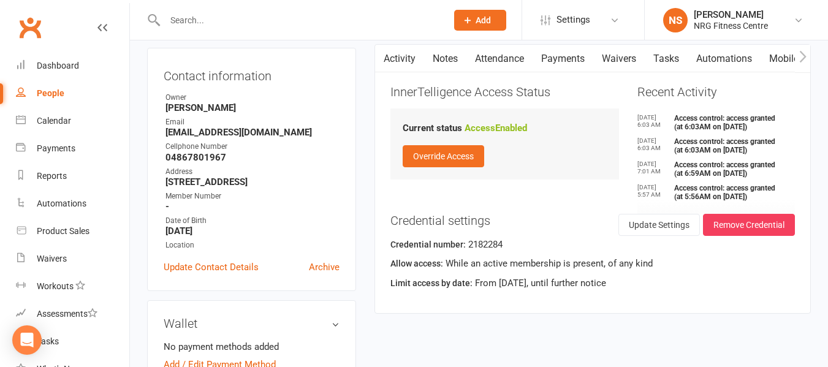
scroll to position [123, 0]
click at [191, 20] on input "text" at bounding box center [299, 20] width 277 height 17
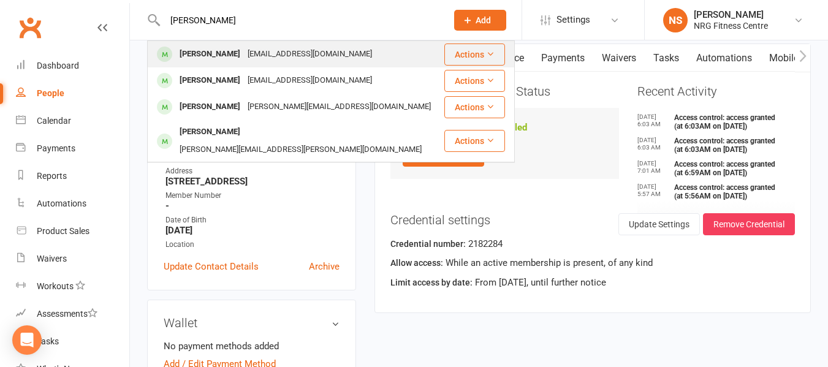
type input "wanda"
click at [277, 53] on div "awngall@bigpond.com" at bounding box center [310, 54] width 132 height 18
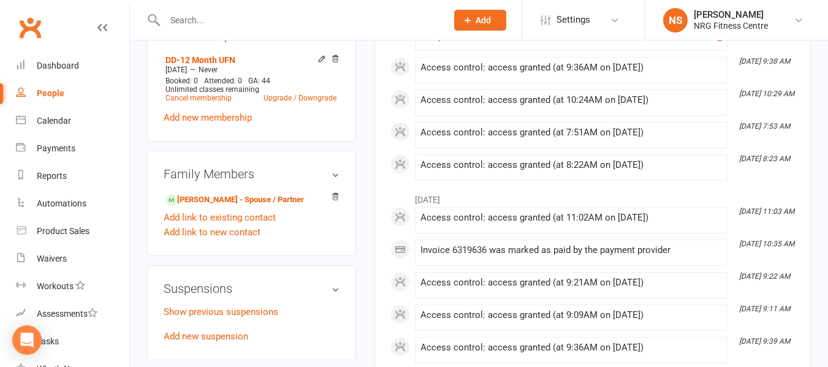
scroll to position [613, 0]
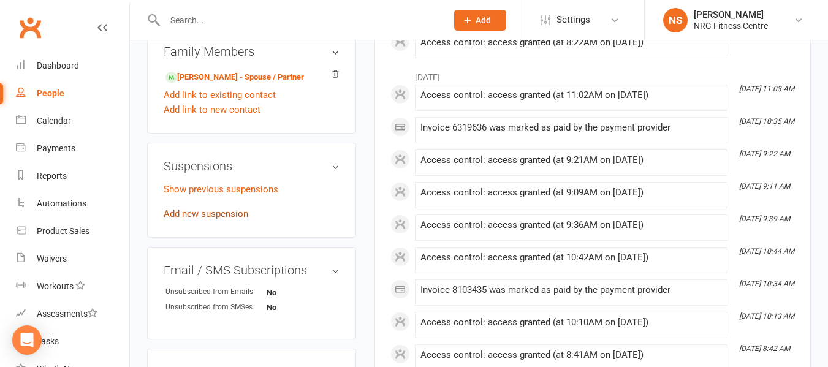
click at [223, 219] on link "Add new suspension" at bounding box center [206, 213] width 85 height 11
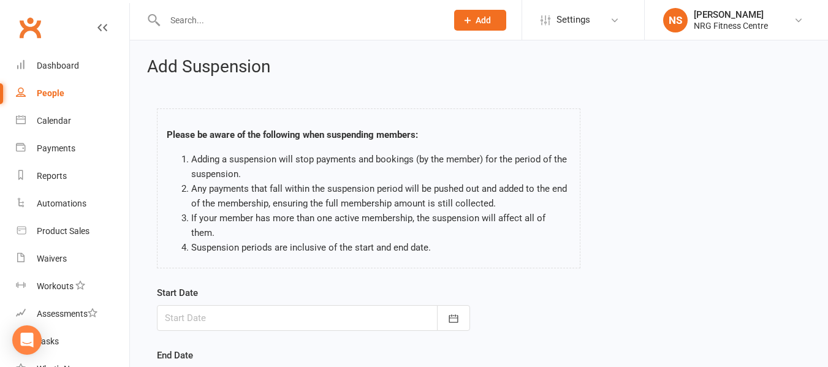
click at [208, 305] on div at bounding box center [313, 318] width 313 height 26
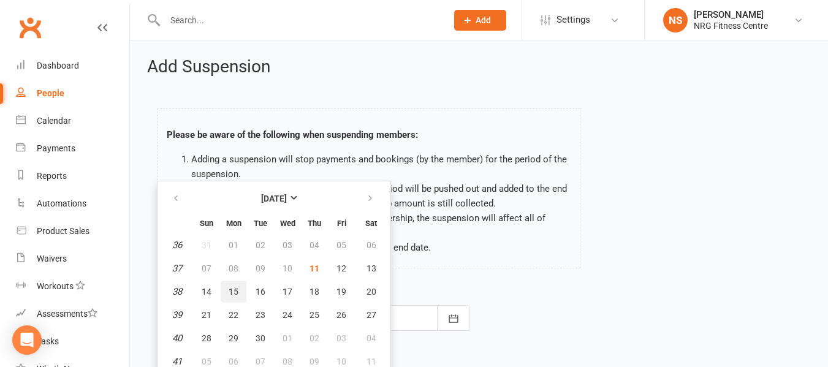
click at [232, 287] on span "15" at bounding box center [234, 292] width 10 height 10
type input "15 Sep 2025"
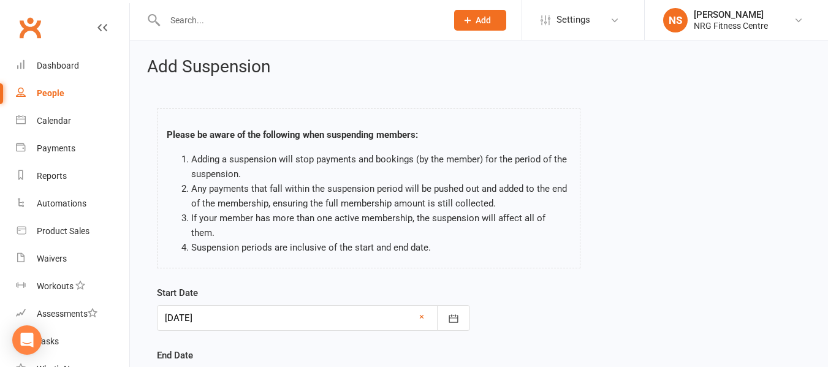
scroll to position [61, 0]
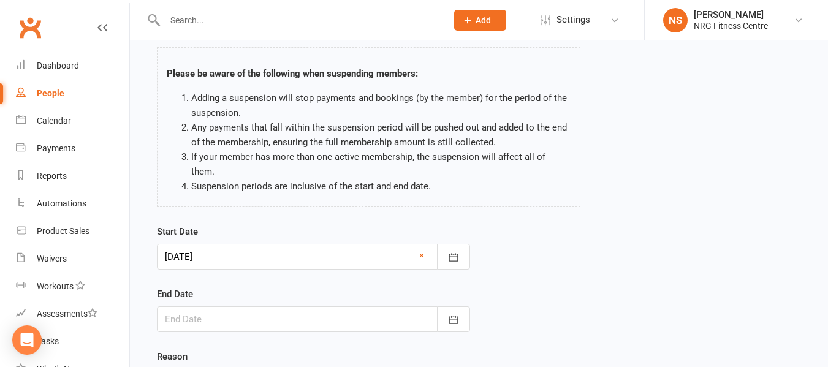
click at [231, 307] on div at bounding box center [313, 320] width 313 height 26
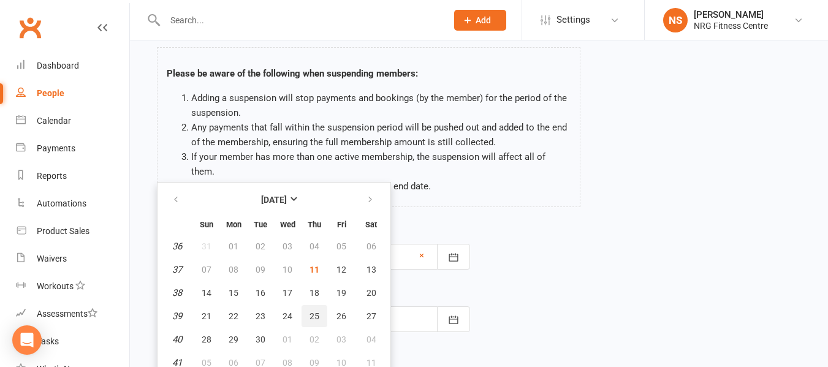
click at [313, 311] on span "25" at bounding box center [315, 316] width 10 height 10
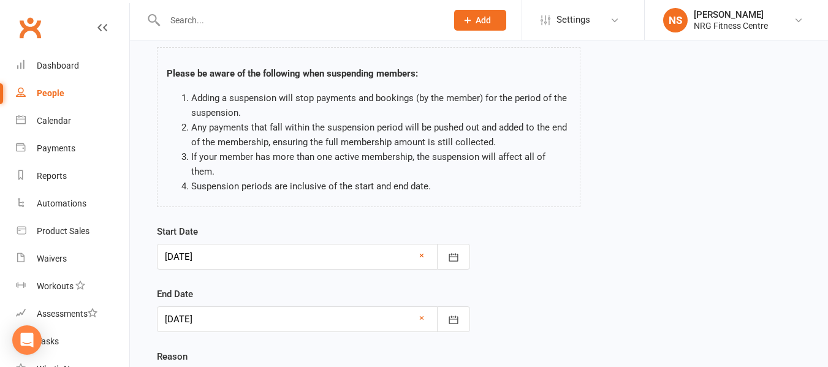
click at [253, 307] on div at bounding box center [313, 320] width 313 height 26
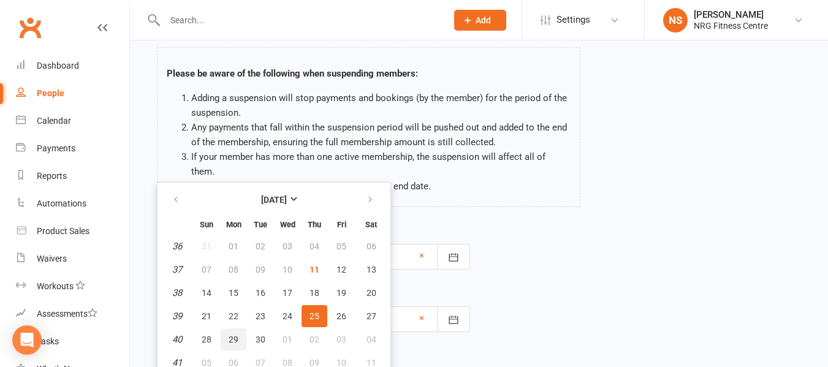
click at [231, 335] on span "29" at bounding box center [234, 340] width 10 height 10
type input "29 Sep 2025"
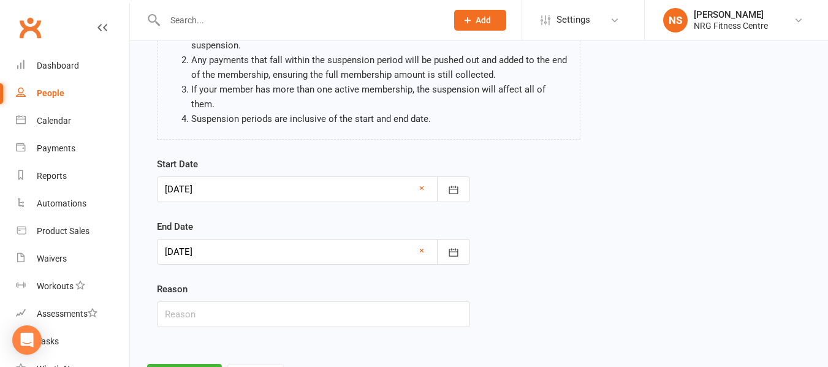
scroll to position [172, 0]
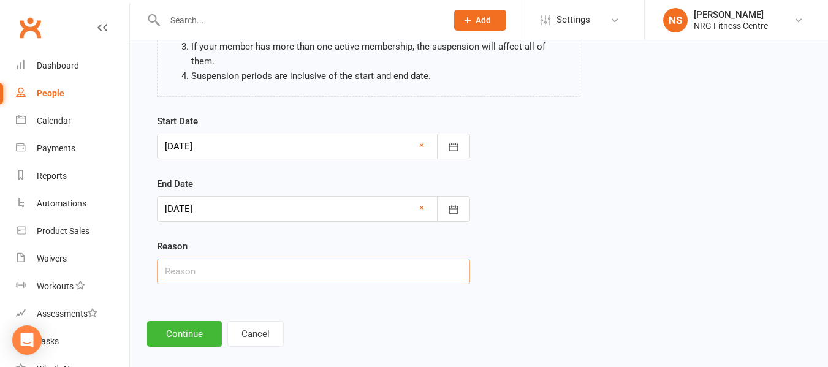
click at [322, 259] on input "text" at bounding box center [313, 272] width 313 height 26
type input "Holiday"
click at [171, 321] on button "Continue" at bounding box center [184, 334] width 75 height 26
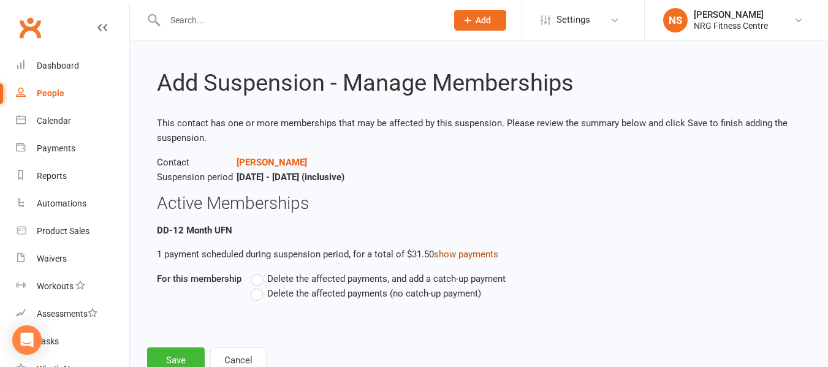
scroll to position [48, 0]
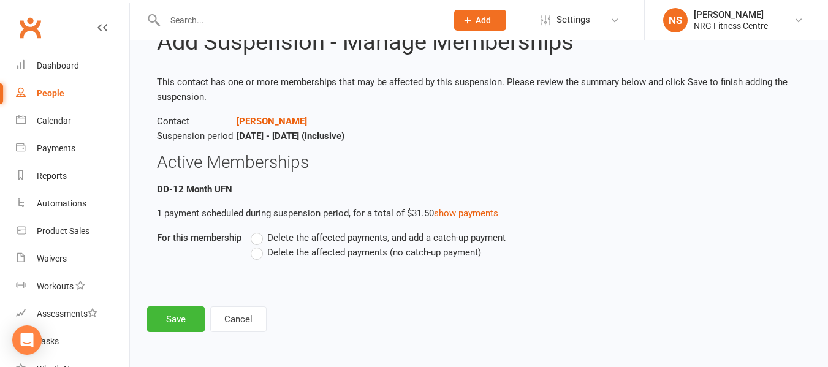
click at [259, 257] on label "Delete the affected payments (no catch-up payment)" at bounding box center [366, 252] width 231 height 15
click at [259, 245] on input "Delete the affected payments (no catch-up payment)" at bounding box center [255, 245] width 8 height 0
click at [179, 321] on button "Save" at bounding box center [176, 320] width 58 height 26
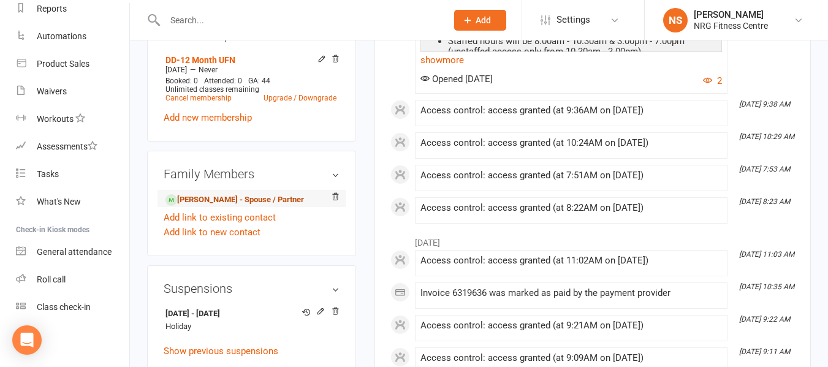
scroll to position [674, 0]
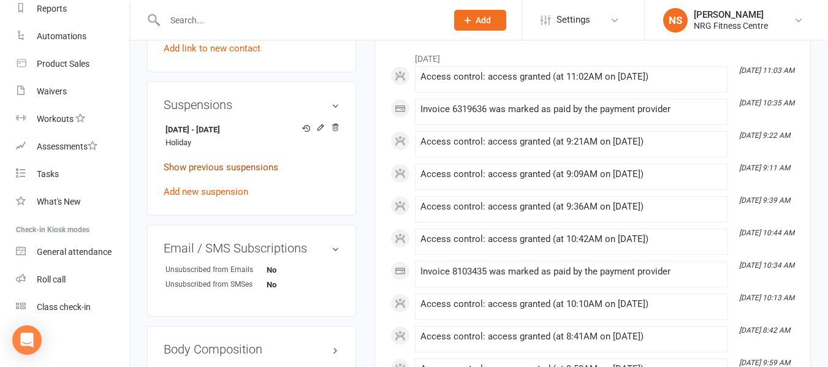
click at [229, 173] on link "Show previous suspensions" at bounding box center [221, 167] width 115 height 11
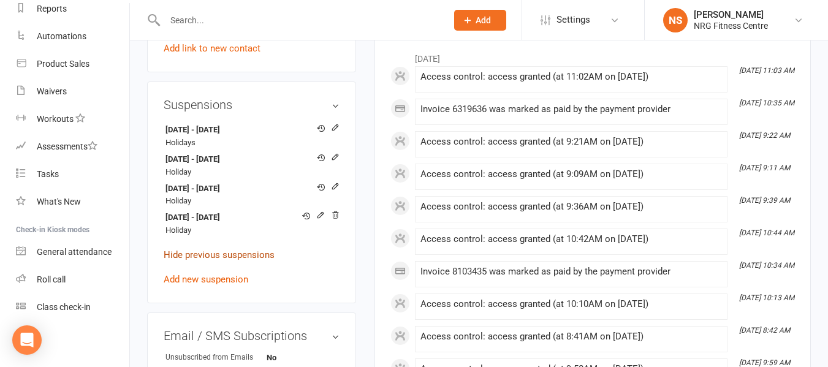
click at [238, 261] on link "Hide previous suspensions" at bounding box center [219, 255] width 111 height 11
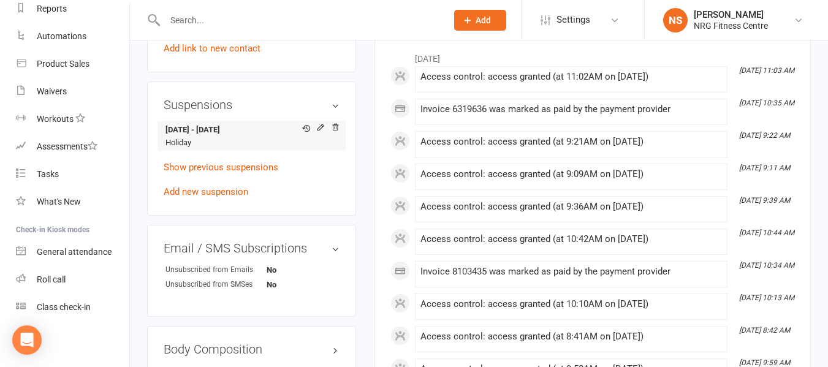
click at [253, 137] on strong "15 Sep 2025 - 29 Sep 2025" at bounding box center [250, 130] width 168 height 13
click at [322, 132] on icon at bounding box center [320, 127] width 9 height 9
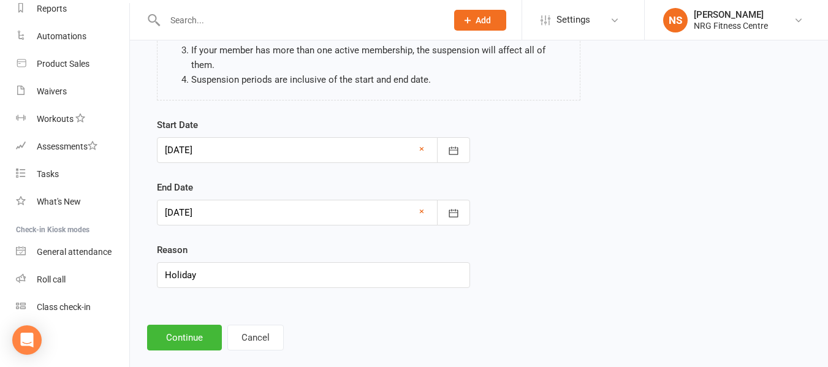
scroll to position [172, 0]
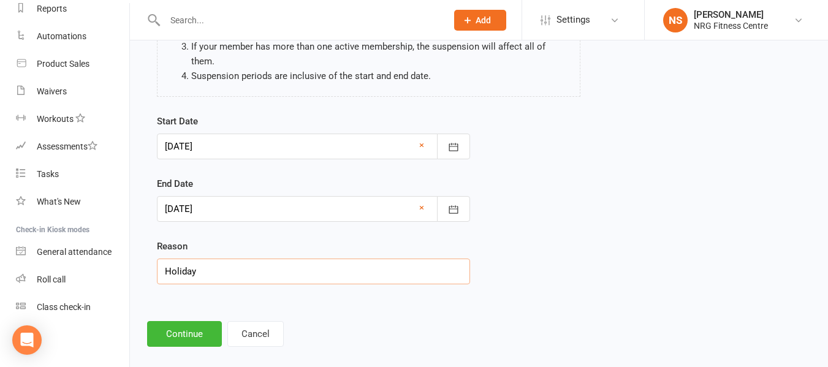
click at [280, 261] on input "Holiday" at bounding box center [313, 272] width 313 height 26
click at [592, 265] on div "Start Date 15 Sep 2025 September 2025 Sun Mon Tue Wed Thu Fri Sat 36 31 01 02 0…" at bounding box center [479, 208] width 663 height 188
click at [266, 196] on div at bounding box center [313, 209] width 313 height 26
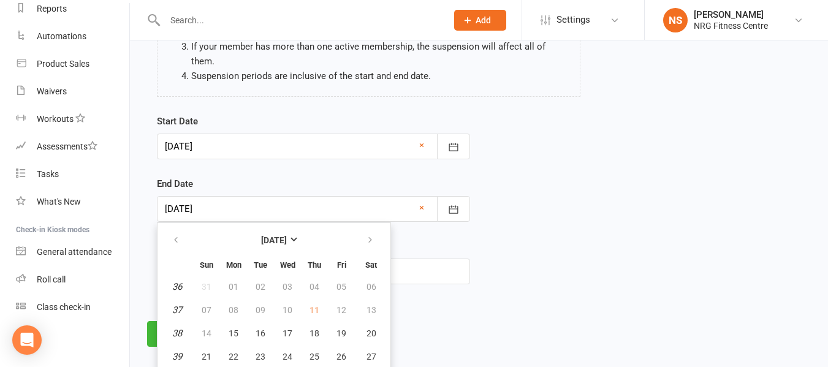
scroll to position [205, 0]
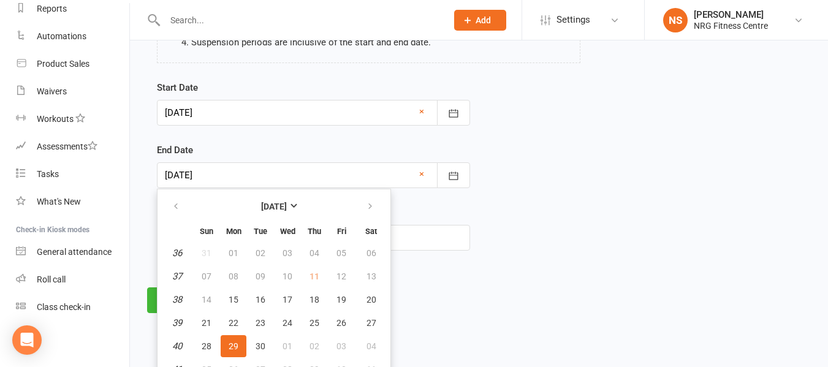
click at [688, 150] on div "Start Date 15 Sep 2025 September 2025 Sun Mon Tue Wed Thu Fri Sat 36 31 01 02 0…" at bounding box center [479, 174] width 663 height 188
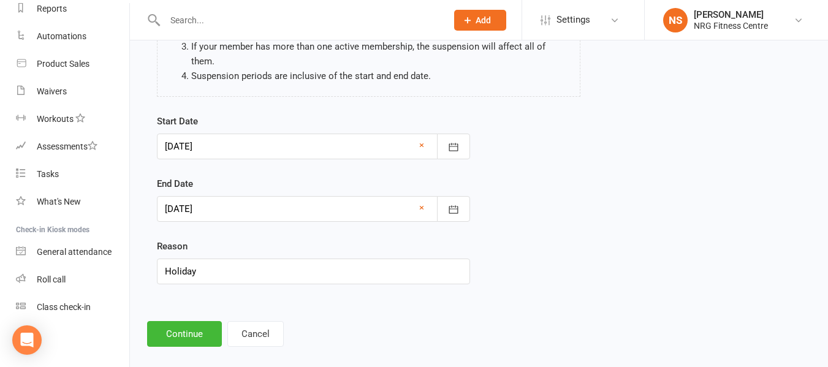
click at [319, 196] on div at bounding box center [313, 209] width 313 height 26
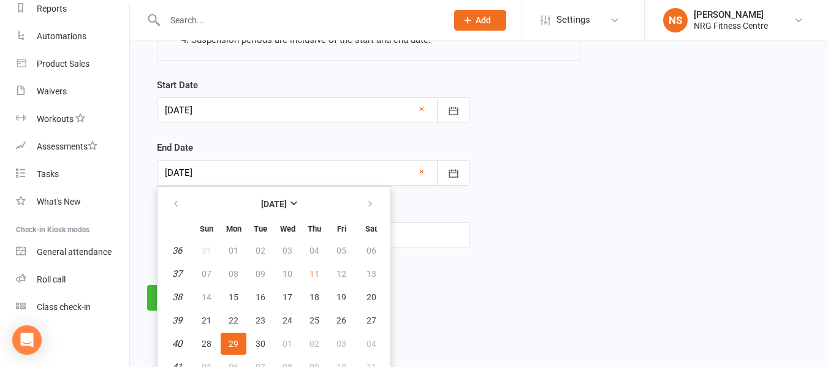
scroll to position [208, 0]
click at [235, 336] on button "29" at bounding box center [234, 343] width 26 height 22
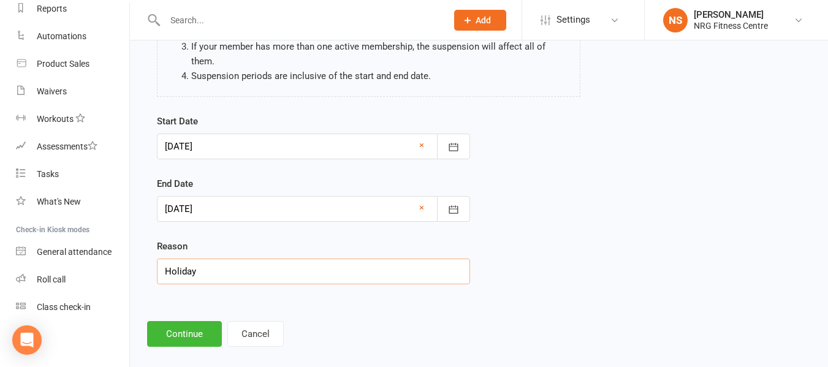
click at [195, 267] on input "Holiday" at bounding box center [313, 272] width 313 height 26
click at [198, 304] on div "Edit Suspension Please be aware of the following when suspending members: Addin…" at bounding box center [479, 116] width 698 height 495
click at [198, 321] on button "Continue" at bounding box center [184, 334] width 75 height 26
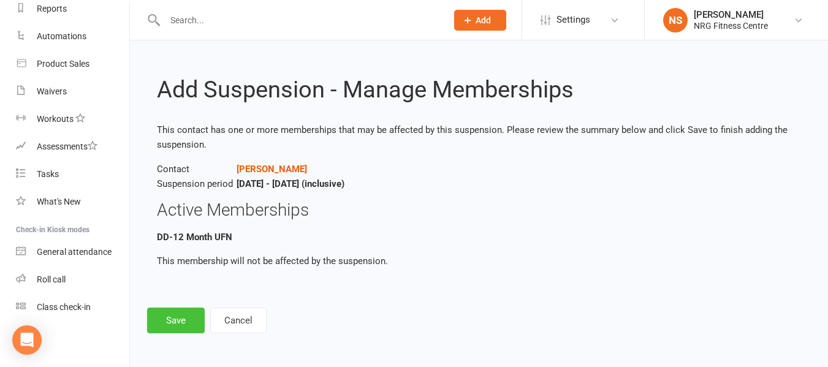
click at [192, 321] on button "Save" at bounding box center [176, 321] width 58 height 26
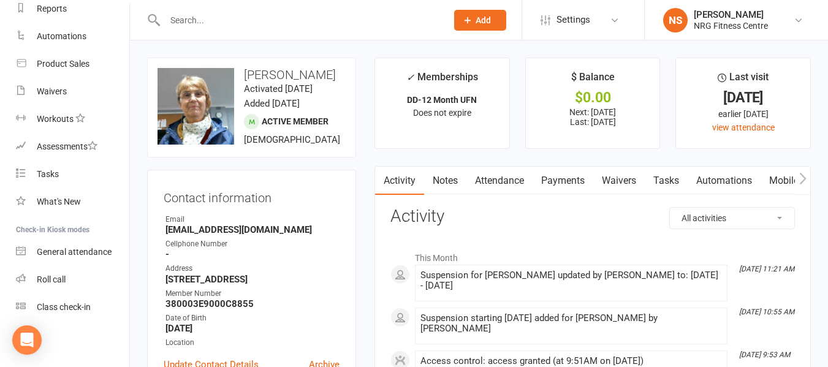
click at [380, 58] on li "✓ Memberships DD-12 Month UFN Does not expire" at bounding box center [442, 103] width 135 height 91
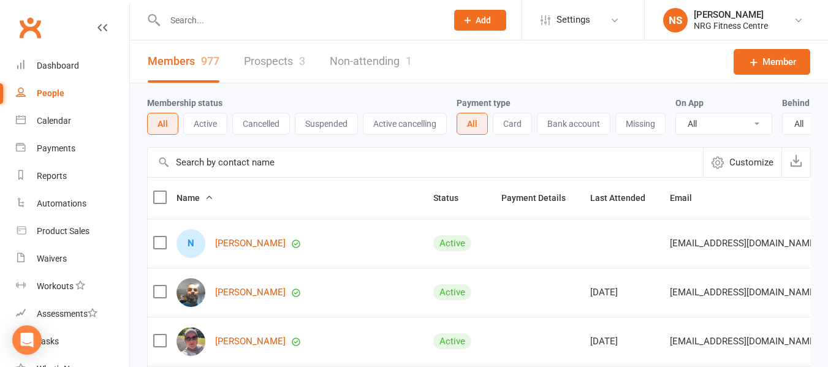
select select "100"
